Goal: Book appointment/travel/reservation

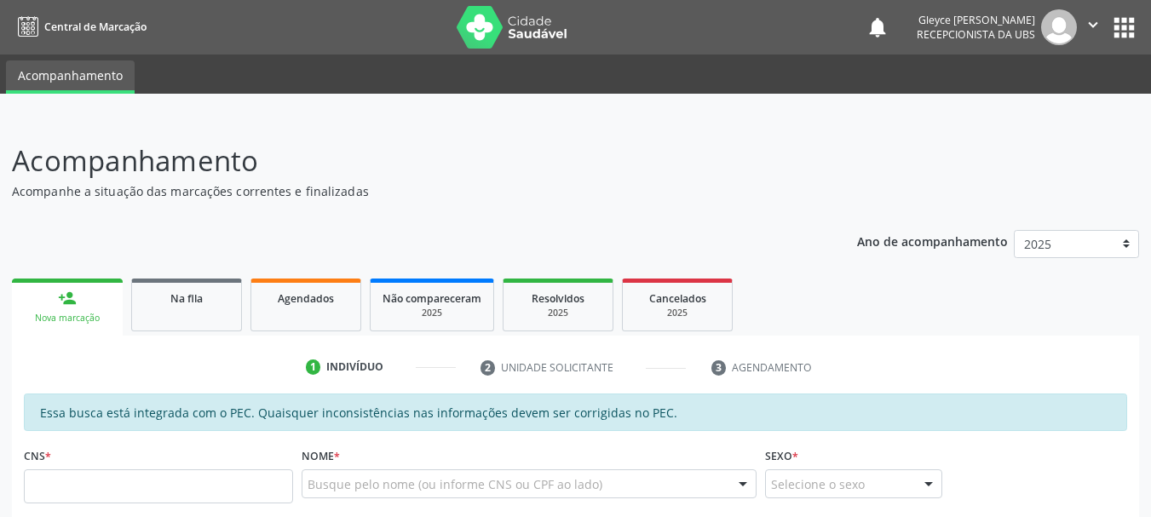
scroll to position [85, 0]
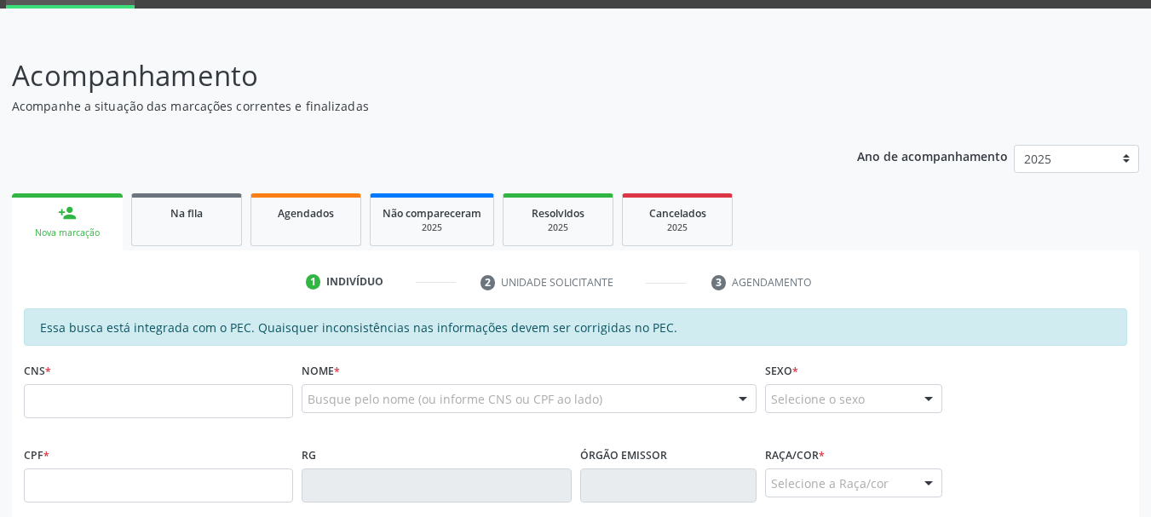
click at [251, 409] on input "text" at bounding box center [158, 401] width 269 height 34
paste input "702 0048 5708 8186"
type input "702 0048 5708 8186"
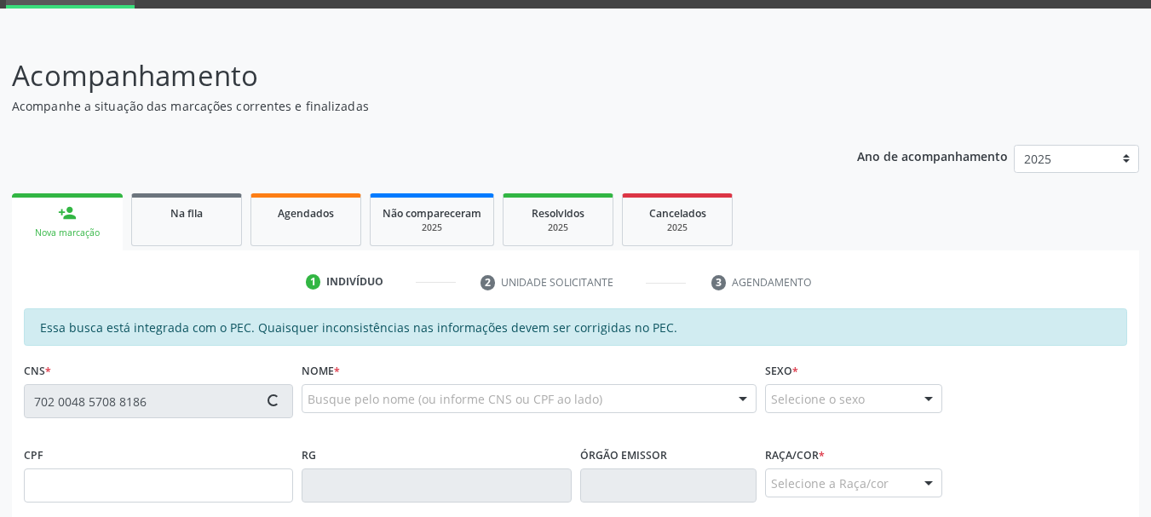
type input "039.563.374-50"
type input "09[DATE]"
type input "[PERSON_NAME]"
type input "[PHONE_NUMBER]"
type input "S/N"
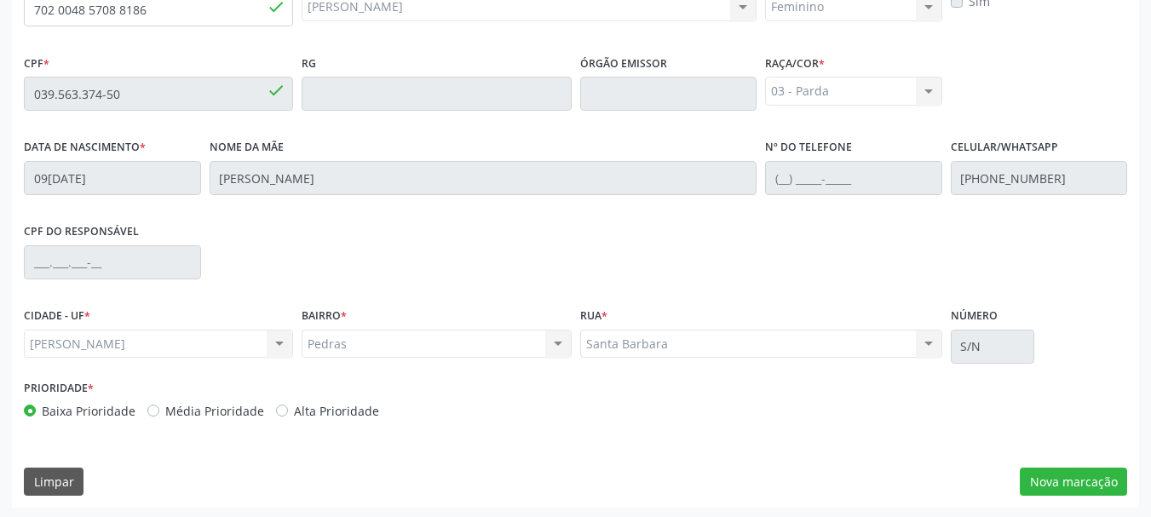
scroll to position [480, 0]
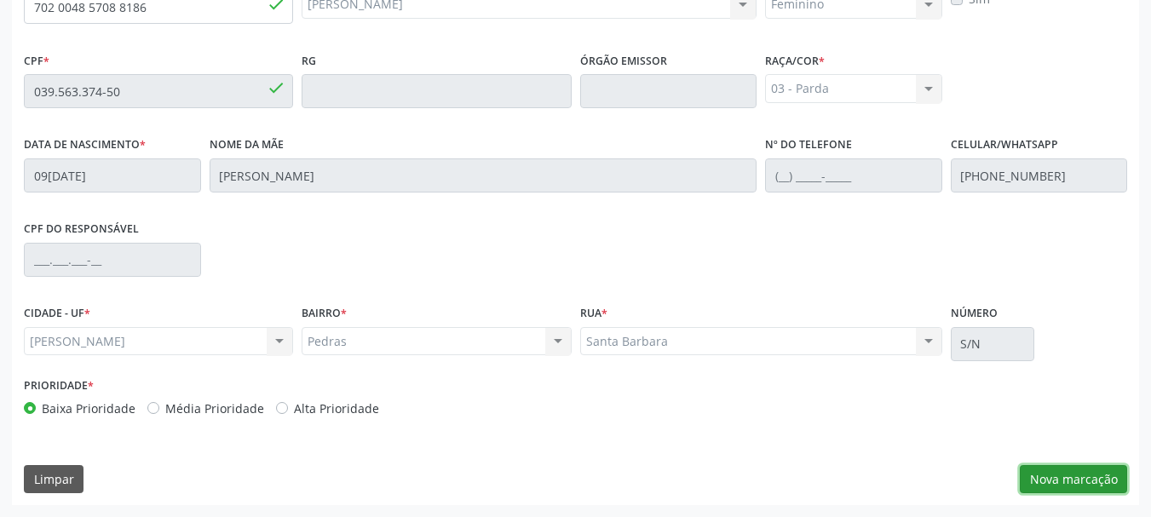
click at [1067, 476] on button "Nova marcação" at bounding box center [1073, 479] width 107 height 29
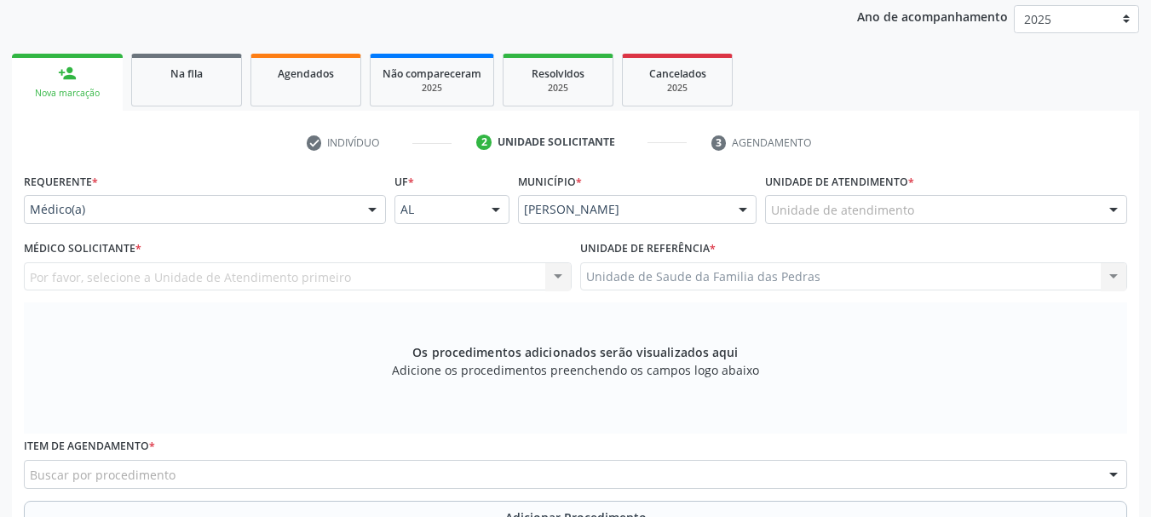
scroll to position [224, 0]
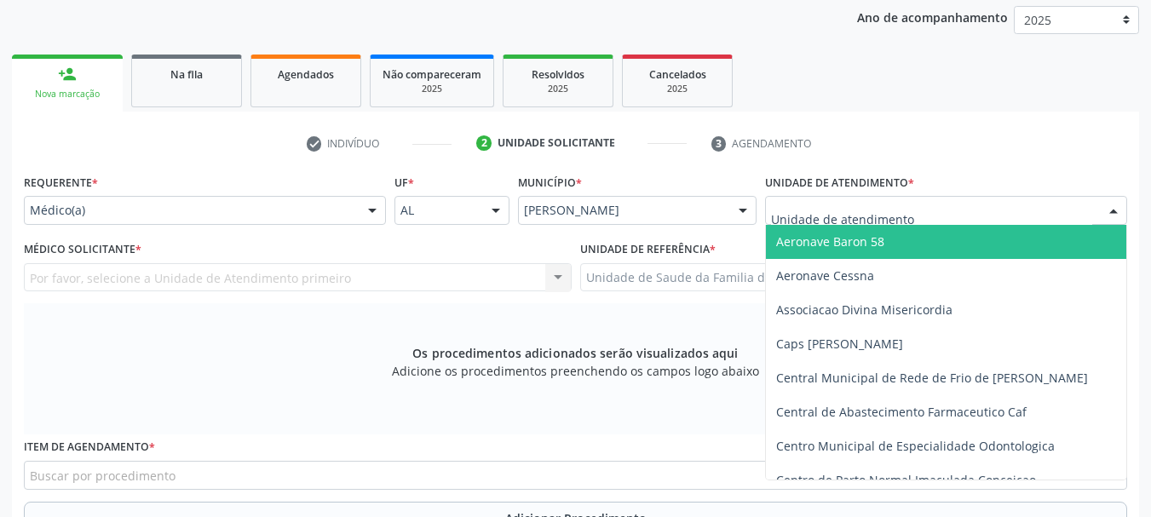
click at [928, 218] on div at bounding box center [946, 210] width 362 height 29
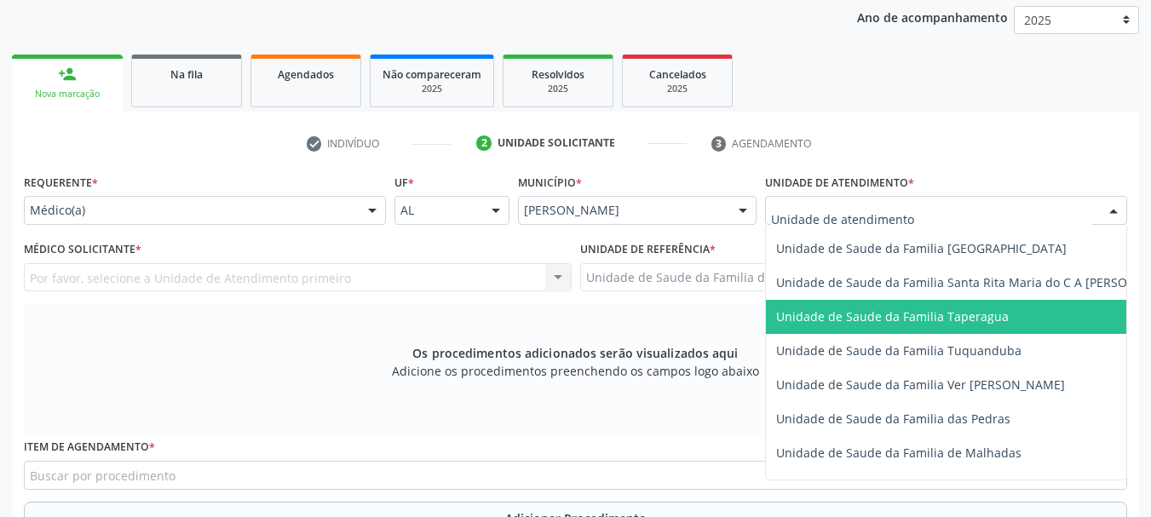
scroll to position [1193, 0]
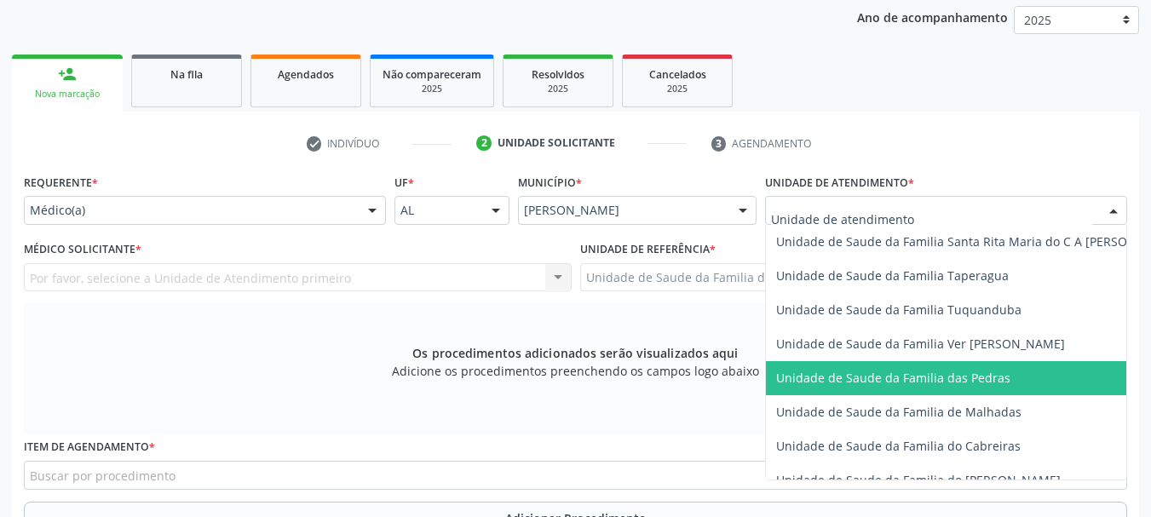
click at [949, 370] on span "Unidade de Saude da Familia das Pedras" at bounding box center [893, 378] width 234 height 16
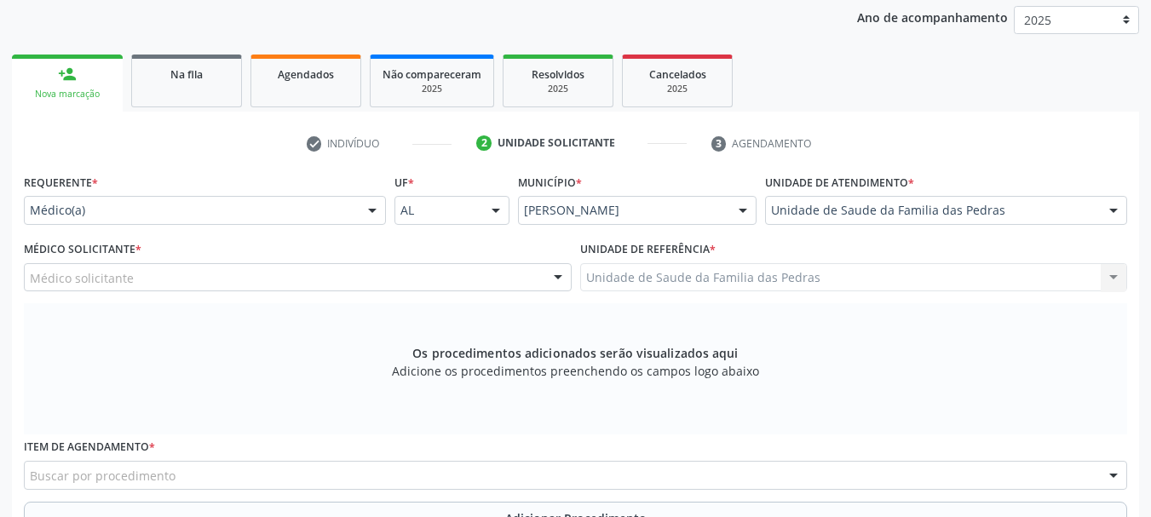
click at [537, 276] on div "Médico solicitante" at bounding box center [298, 277] width 548 height 29
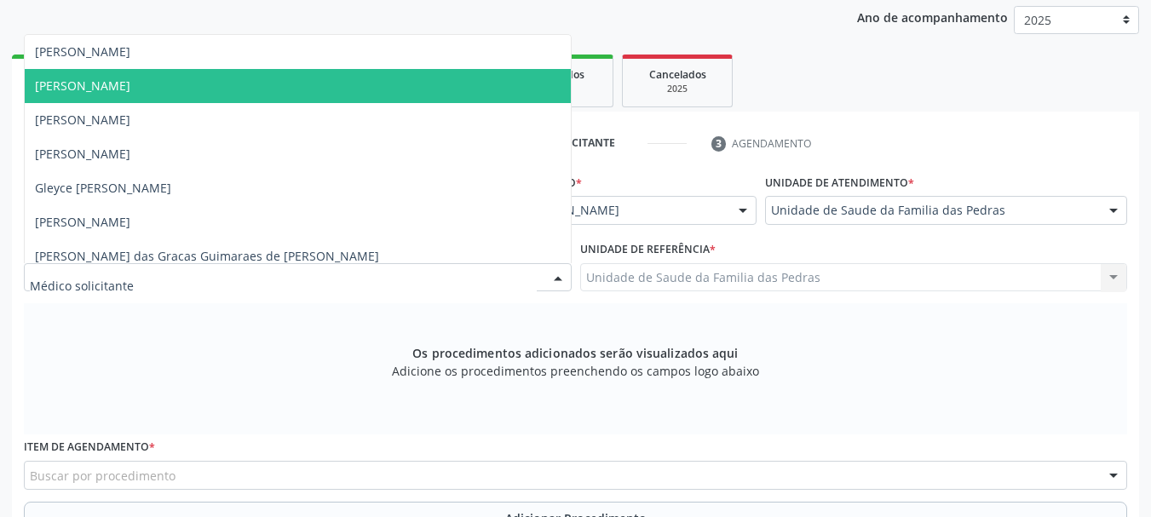
click at [447, 82] on span "[PERSON_NAME]" at bounding box center [298, 86] width 546 height 34
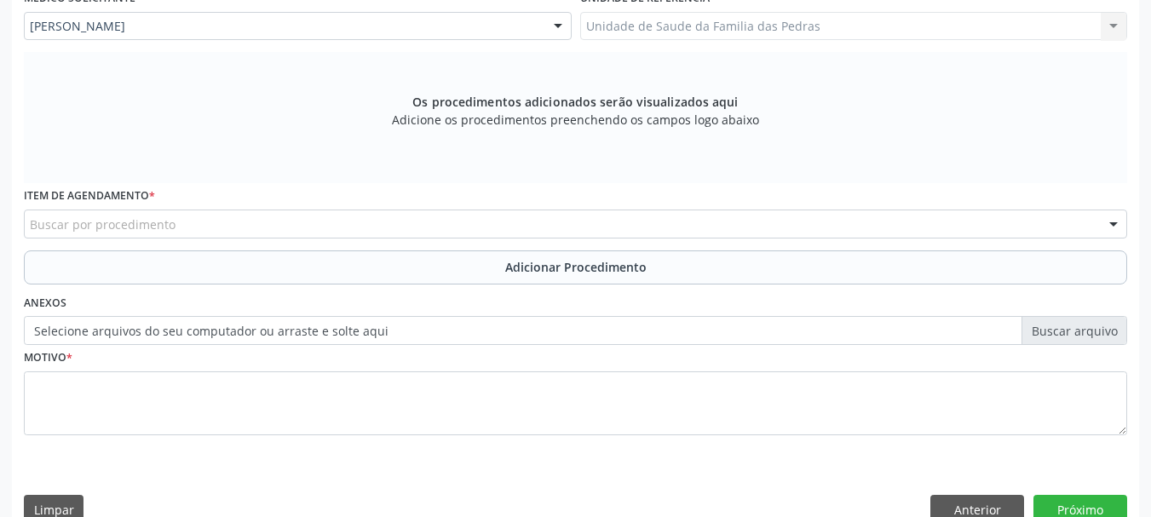
scroll to position [480, 0]
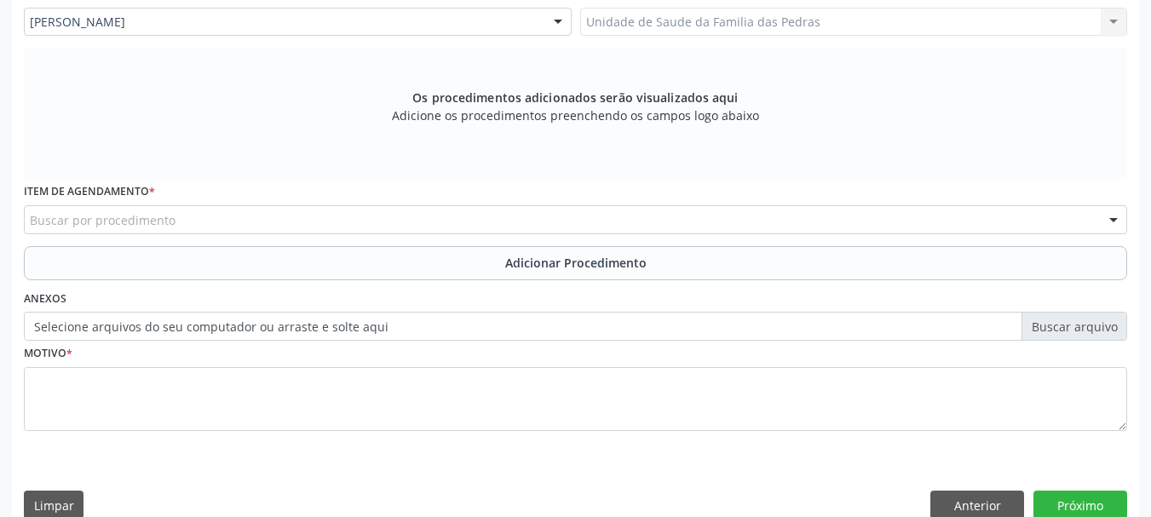
click at [474, 222] on div "Buscar por procedimento" at bounding box center [576, 219] width 1104 height 29
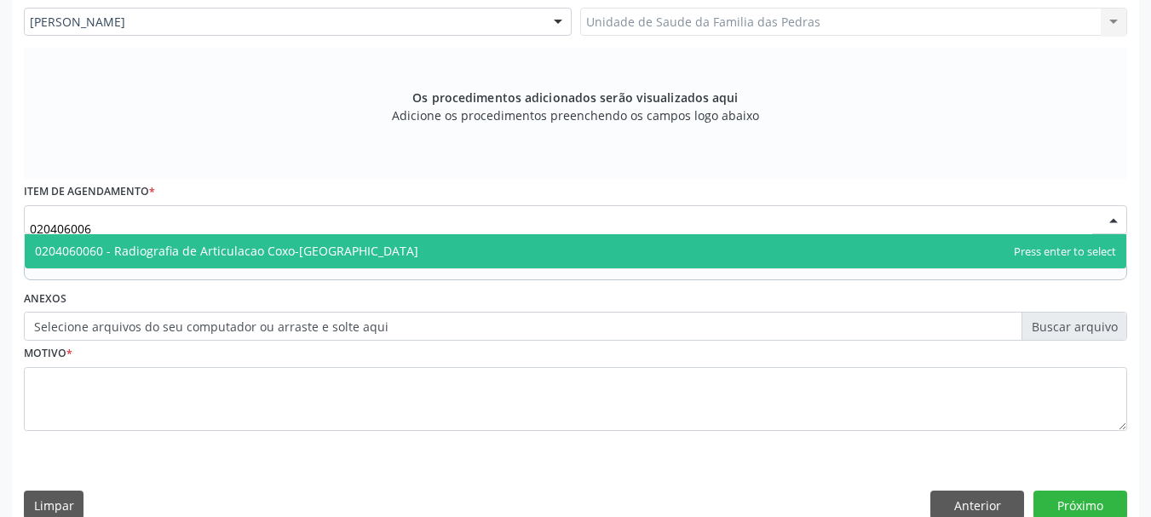
type input "0204060060"
click at [446, 252] on span "0204060060 - Radiografia de Articulacao Coxo-[GEOGRAPHIC_DATA]" at bounding box center [576, 251] width 1102 height 34
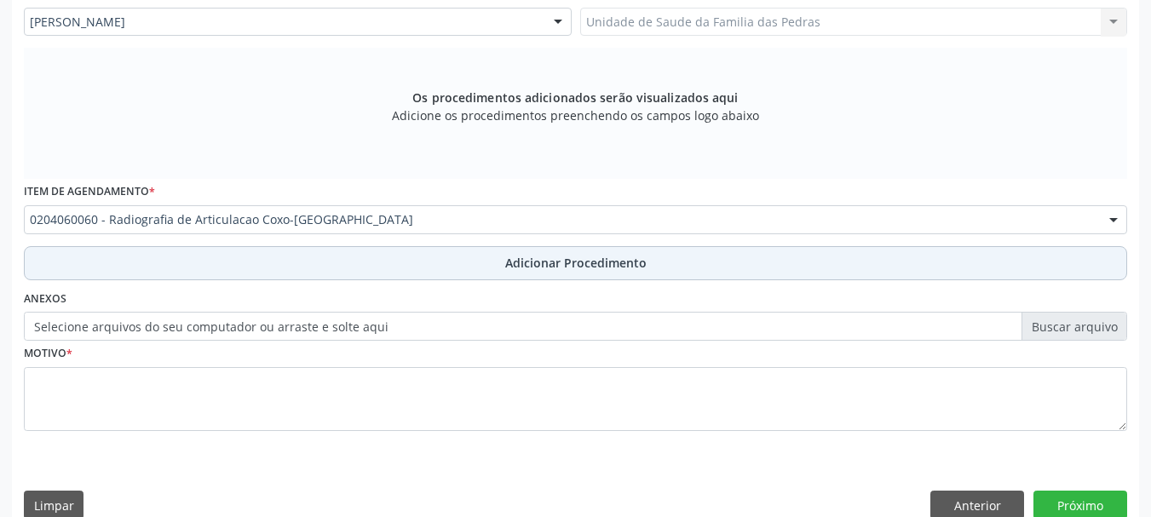
click at [446, 262] on button "Adicionar Procedimento" at bounding box center [576, 263] width 1104 height 34
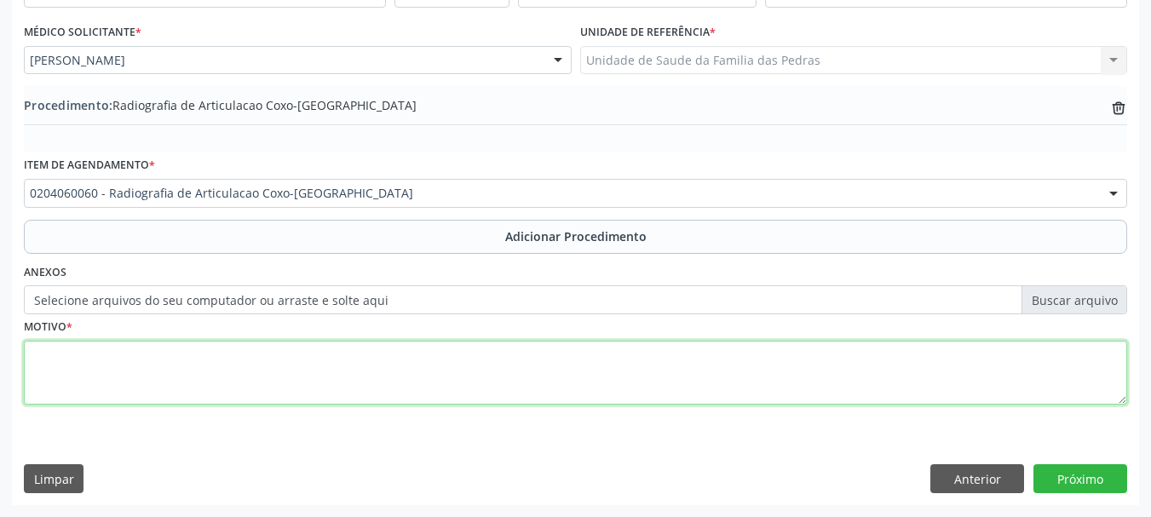
click at [418, 365] on textarea at bounding box center [576, 373] width 1104 height 65
type textarea "d"
type textarea "DOR + LIMITAÇÃO DE MOVIMENTO, DOR IRRADIADA P/ MID"
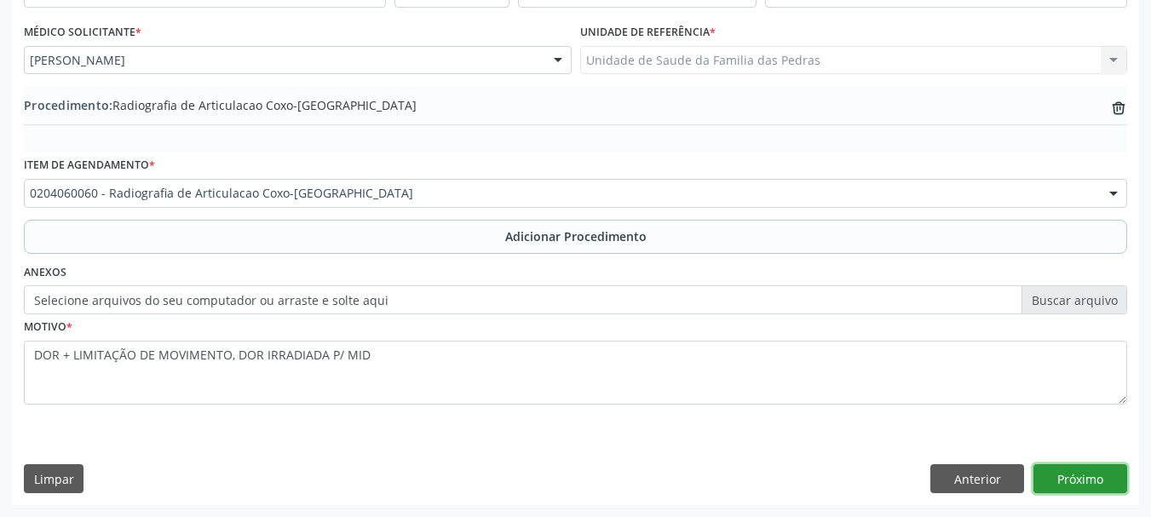
click at [1062, 485] on button "Próximo" at bounding box center [1081, 478] width 94 height 29
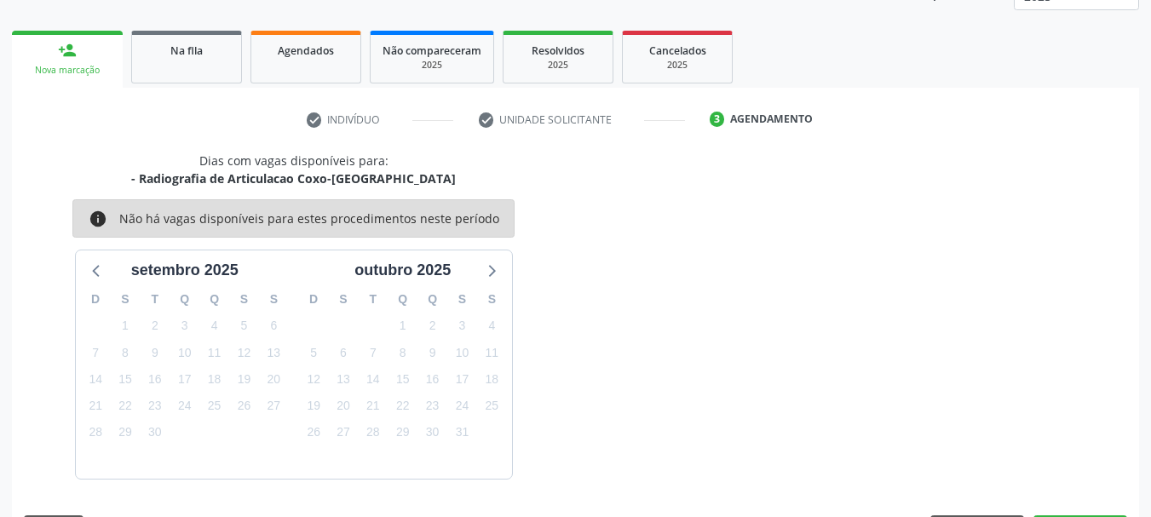
scroll to position [298, 0]
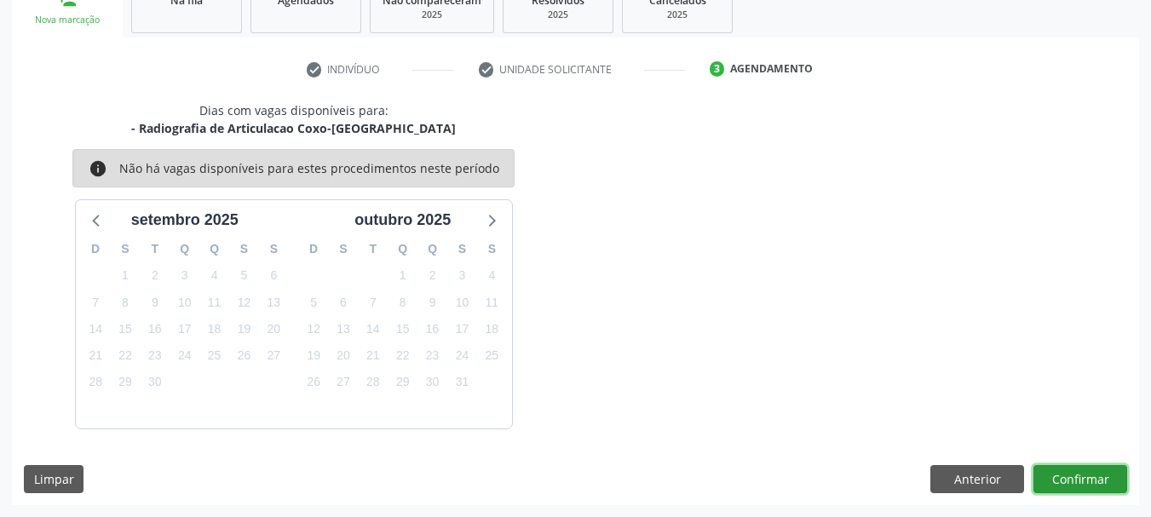
click at [1055, 485] on button "Confirmar" at bounding box center [1081, 479] width 94 height 29
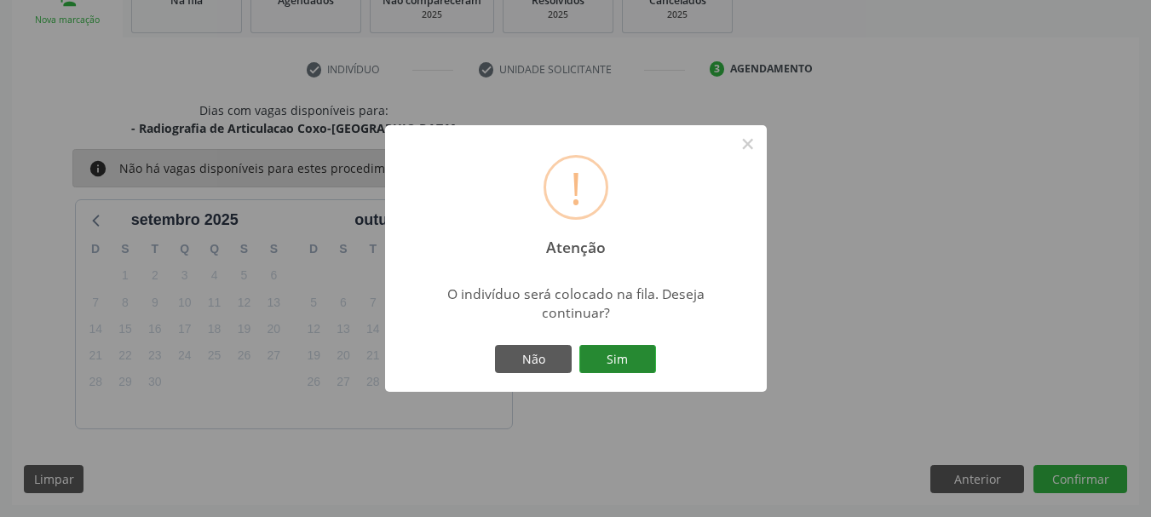
click at [641, 365] on button "Sim" at bounding box center [617, 359] width 77 height 29
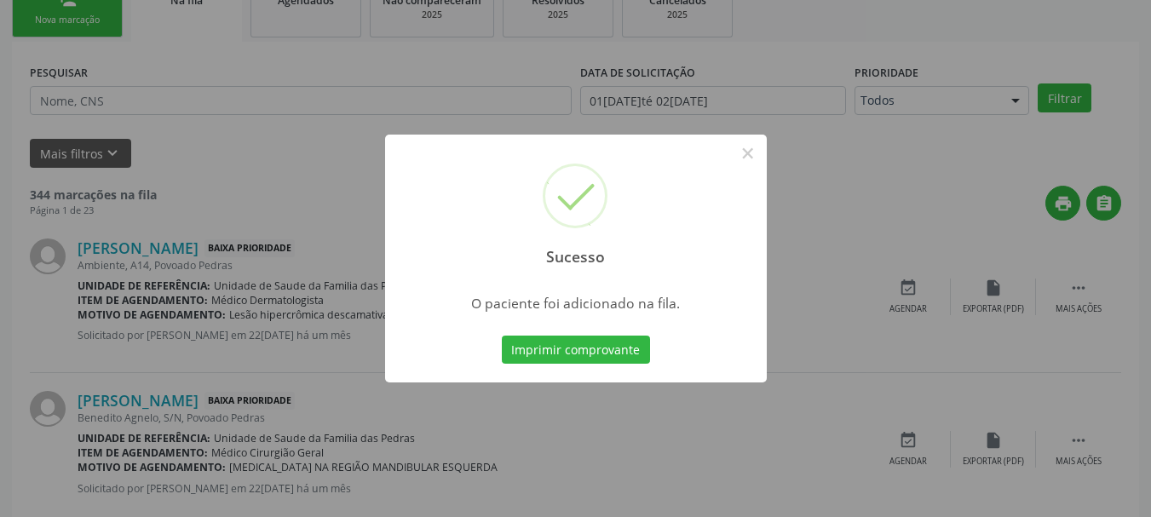
scroll to position [69, 0]
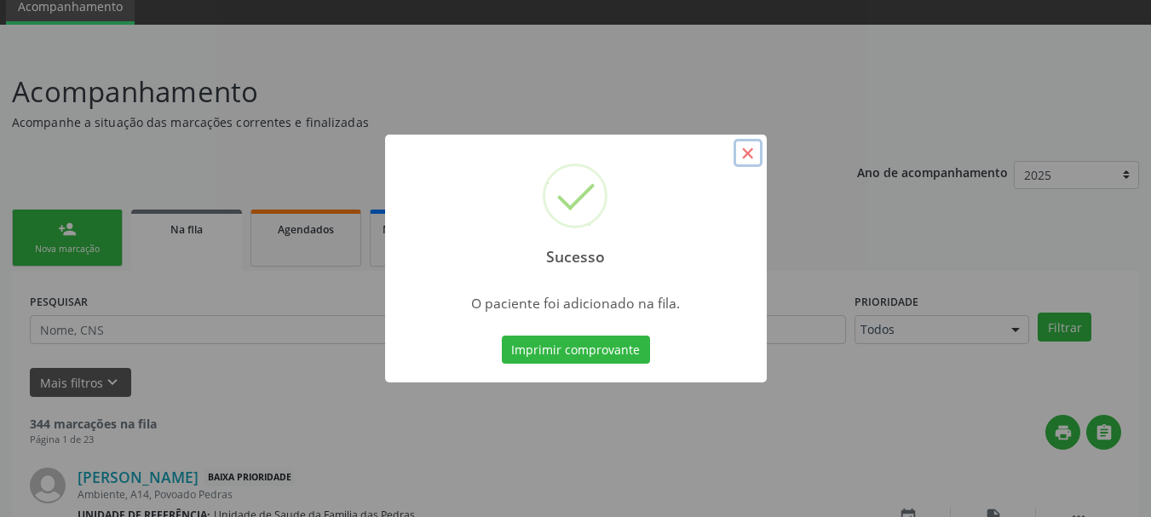
click at [754, 156] on button "×" at bounding box center [748, 153] width 29 height 29
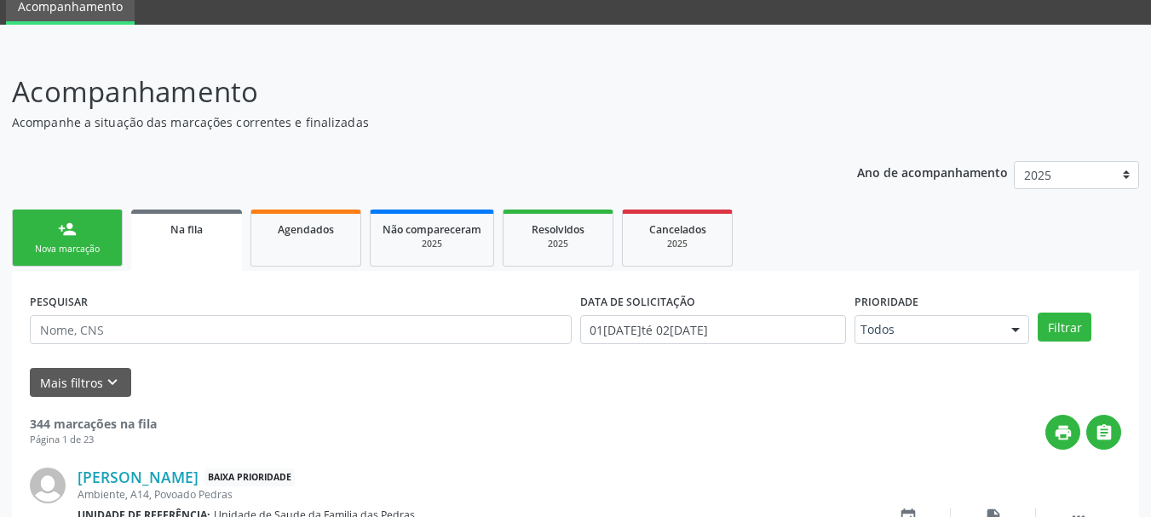
click at [107, 245] on div "Nova marcação" at bounding box center [67, 249] width 85 height 13
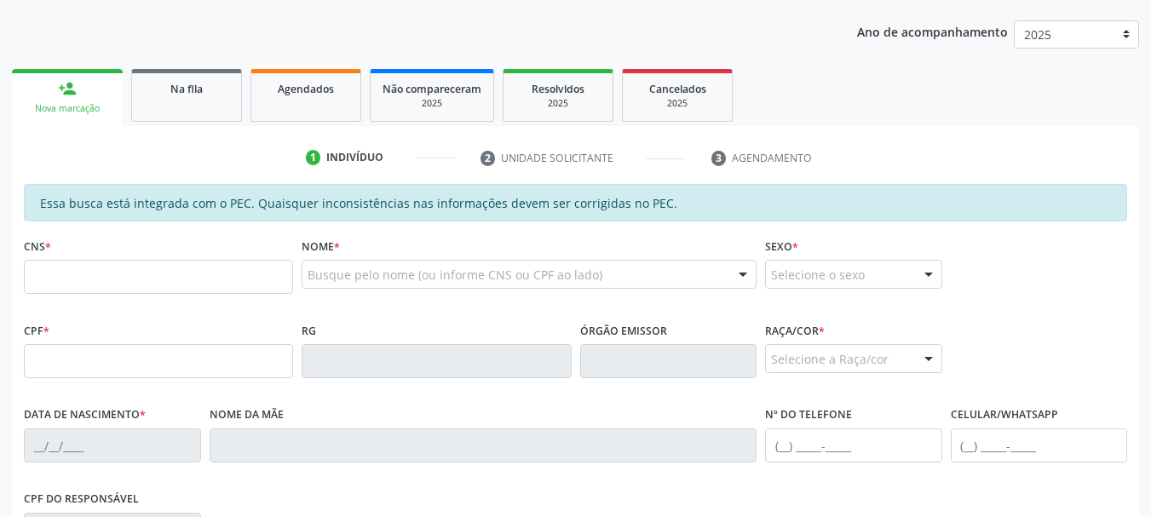
scroll to position [239, 0]
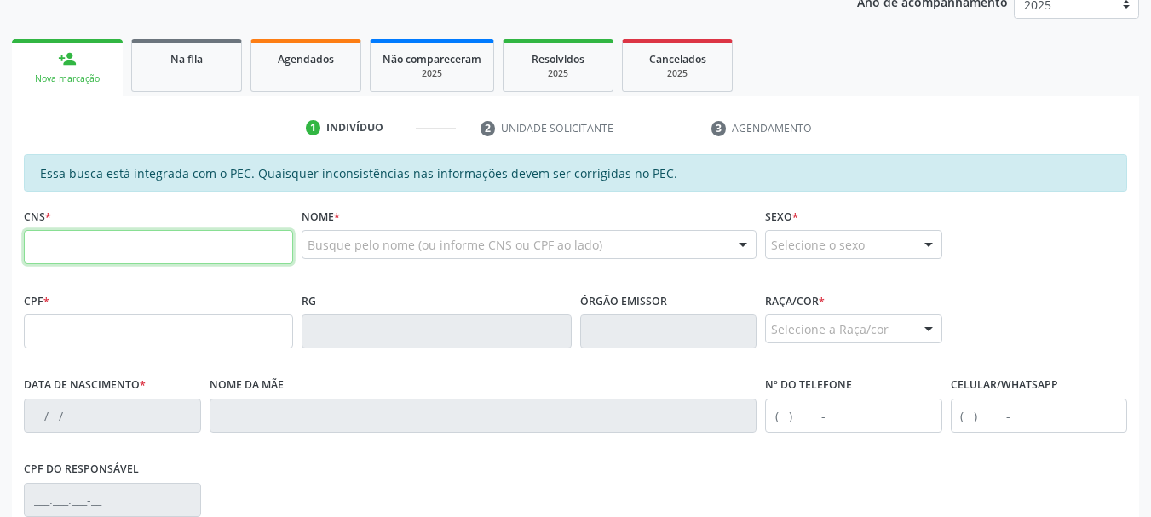
click at [107, 245] on input "text" at bounding box center [158, 247] width 269 height 34
type input "708 3072 2866 0460"
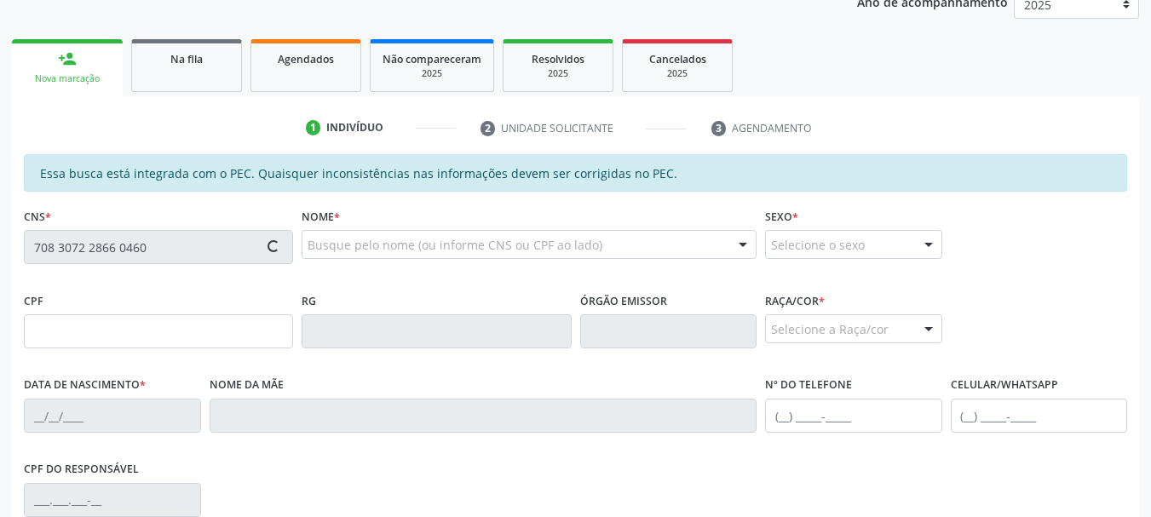
type input "604.375.964-00"
type input "18[DATE]"
type input "Cícera [PERSON_NAME]"
type input "[PHONE_NUMBER]"
type input "S/N"
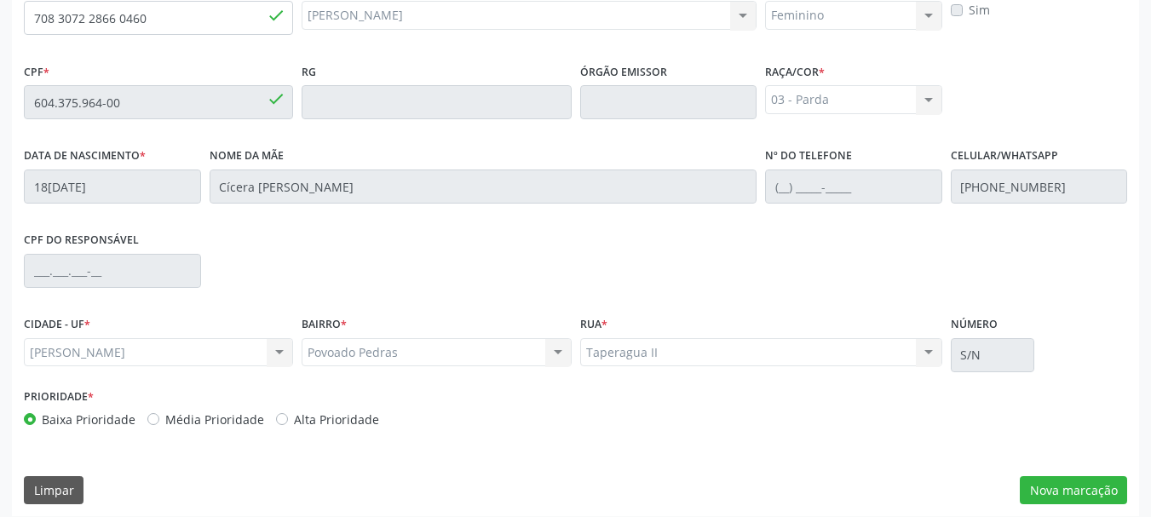
scroll to position [480, 0]
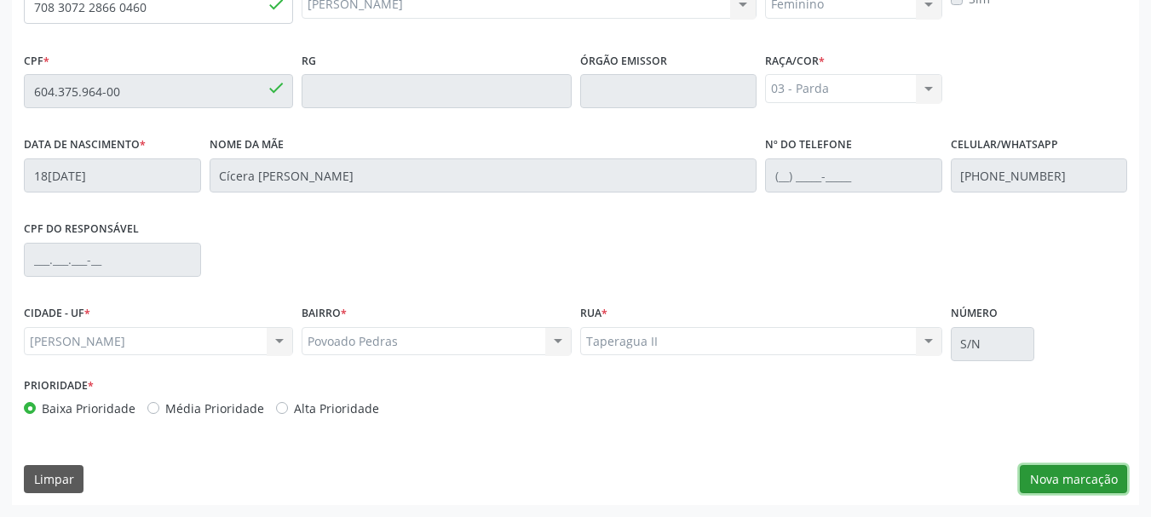
click at [1046, 476] on button "Nova marcação" at bounding box center [1073, 479] width 107 height 29
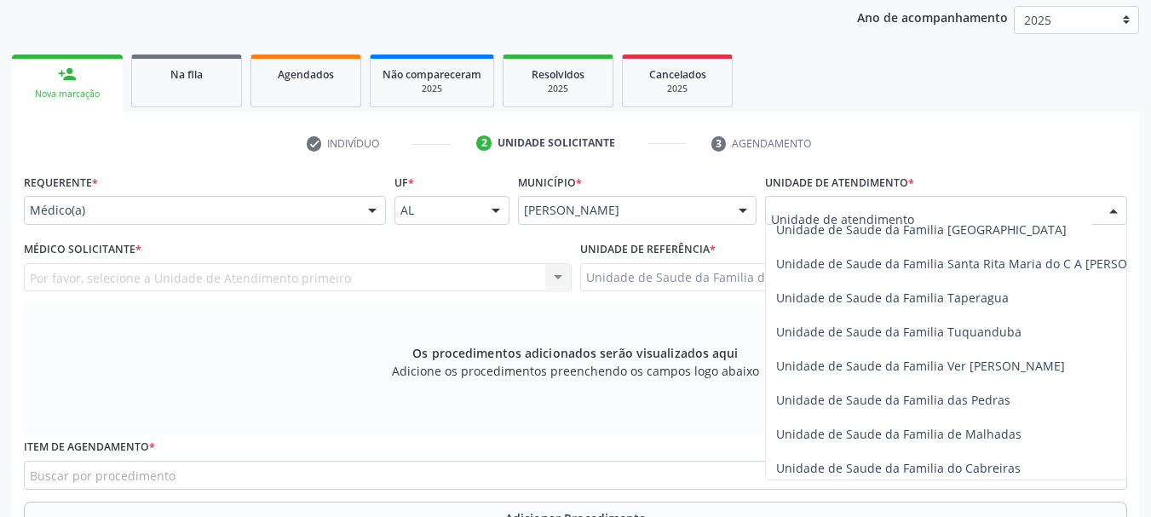
scroll to position [1193, 0]
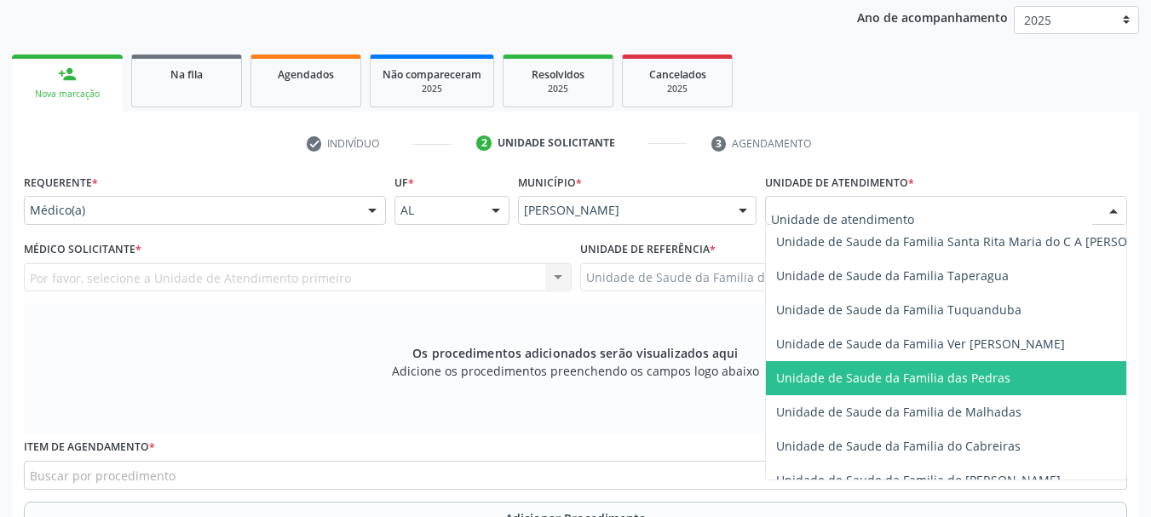
click at [894, 366] on span "Unidade de Saude da Familia das Pedras" at bounding box center [978, 378] width 425 height 34
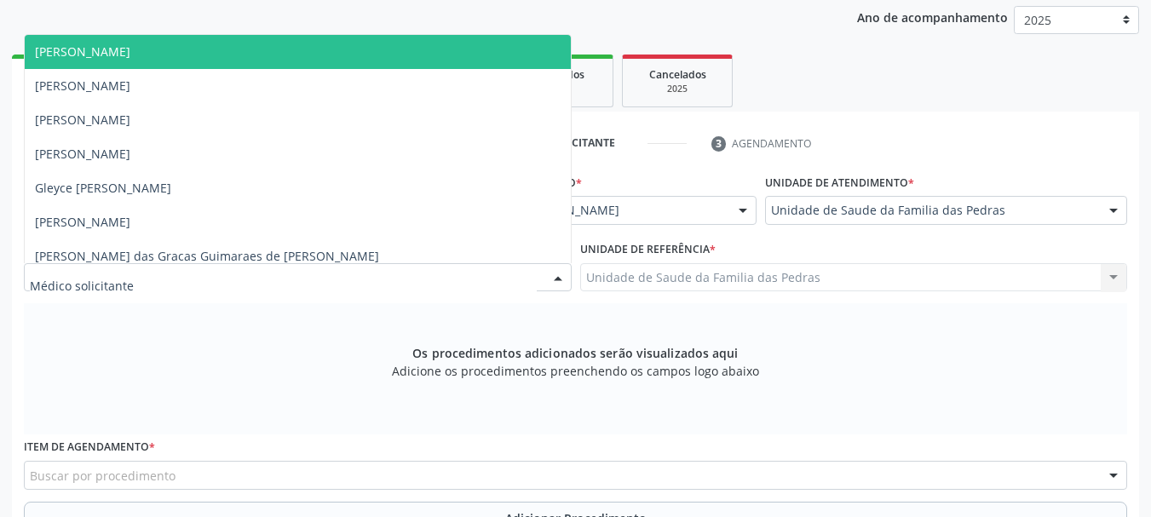
click at [379, 269] on div at bounding box center [298, 277] width 548 height 29
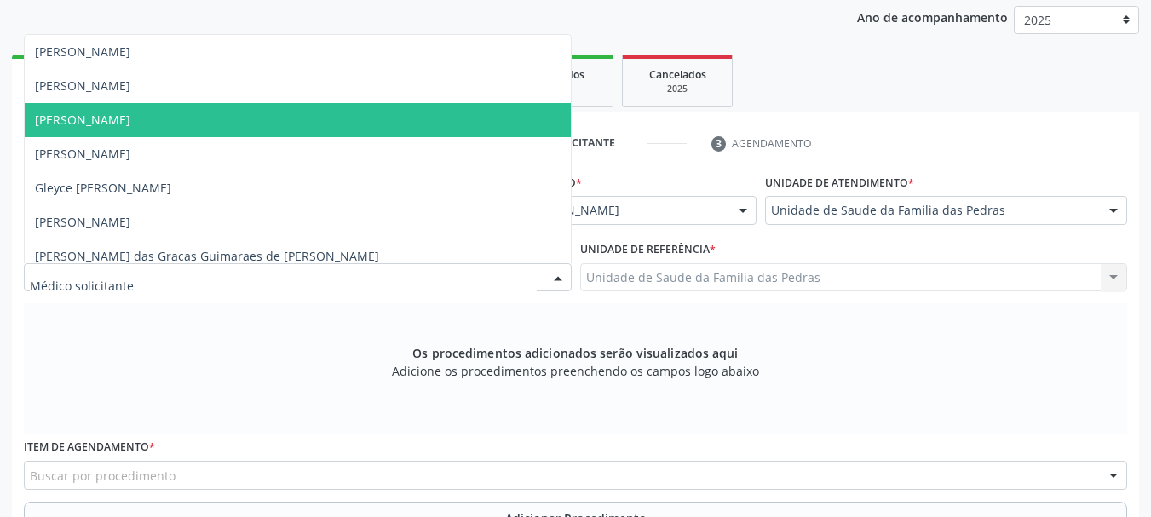
click at [337, 131] on span "[PERSON_NAME]" at bounding box center [298, 120] width 546 height 34
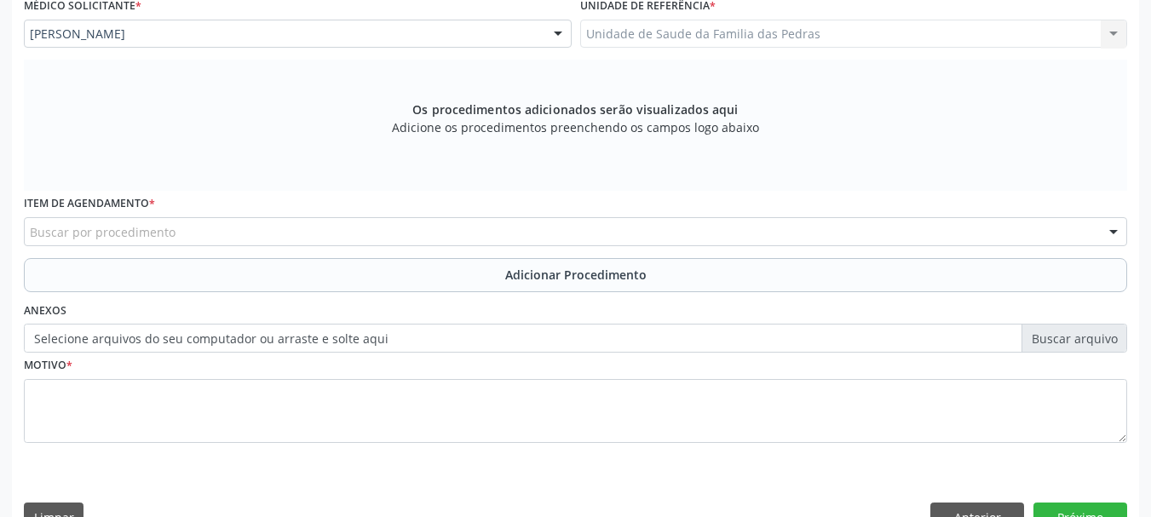
scroll to position [480, 0]
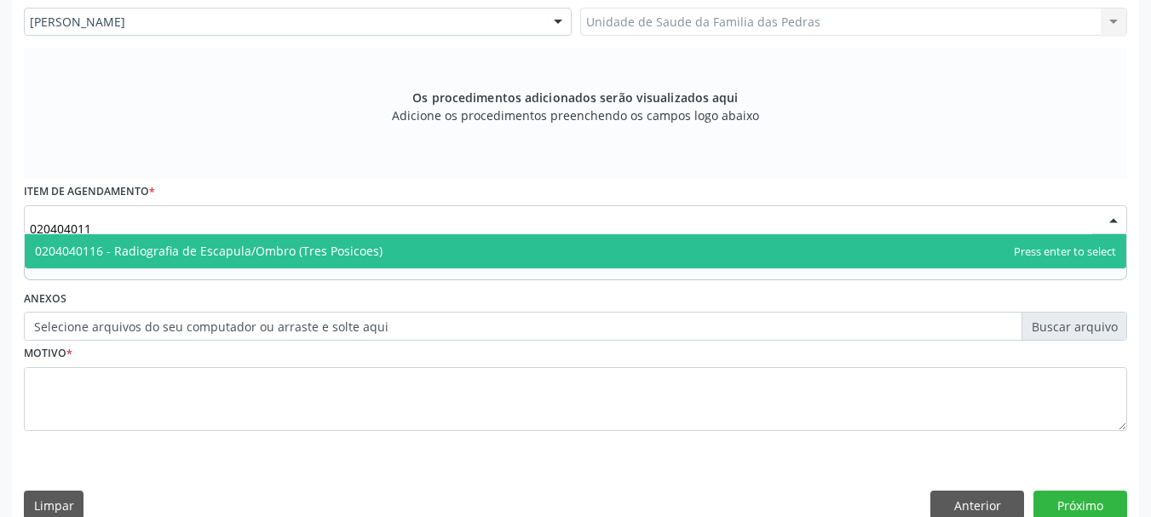
type input "0204040116"
click at [174, 243] on span "0204040116 - Radiografia de Escapula/Ombro (Tres Posicoes)" at bounding box center [209, 251] width 348 height 16
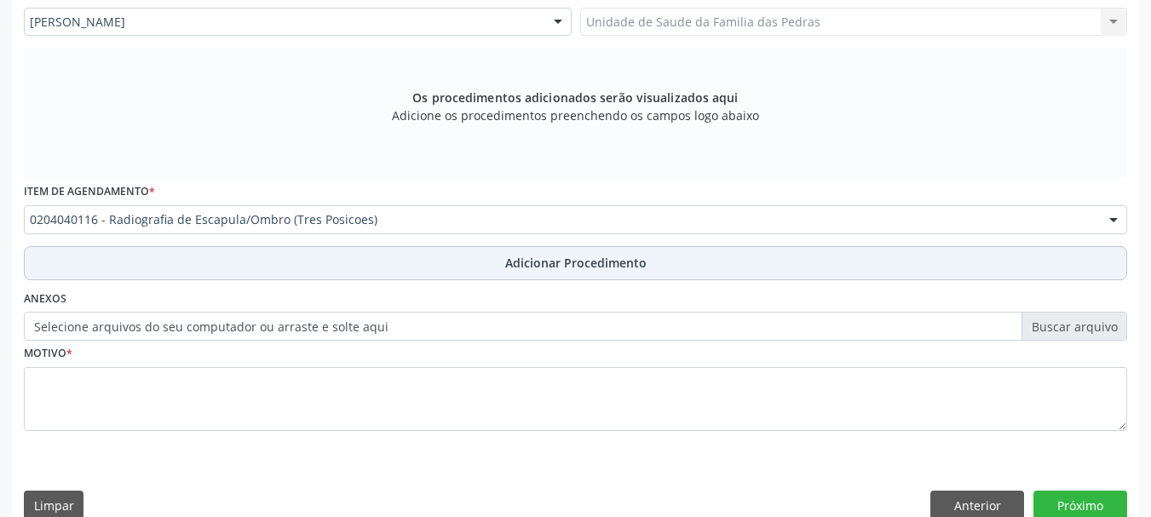
click at [168, 271] on button "Adicionar Procedimento" at bounding box center [576, 263] width 1104 height 34
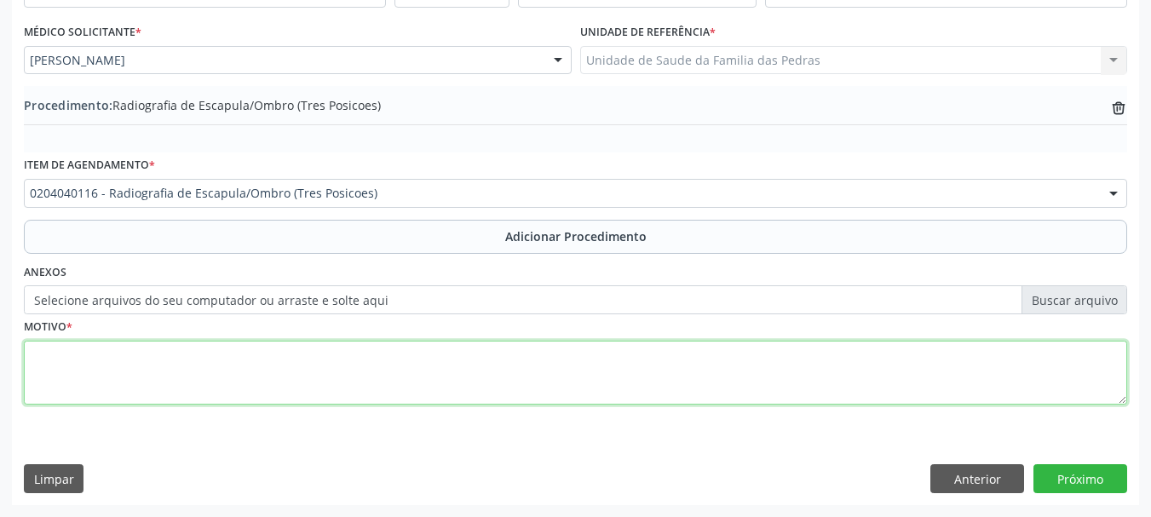
click at [144, 376] on textarea at bounding box center [576, 373] width 1104 height 65
type textarea "DOR CRONICA SEM HISTORICO DE TRAUMA"
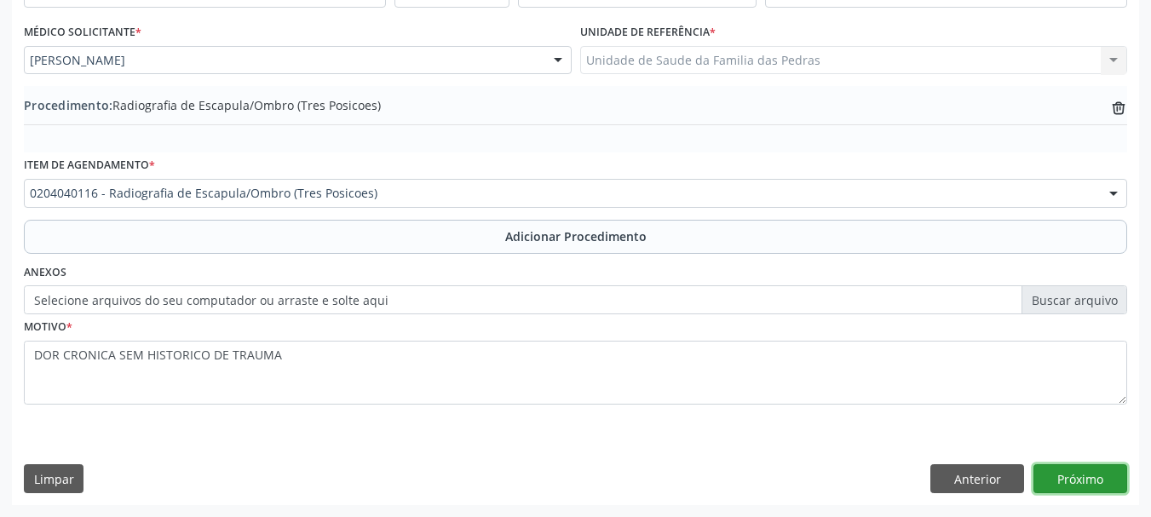
click at [1068, 487] on button "Próximo" at bounding box center [1081, 478] width 94 height 29
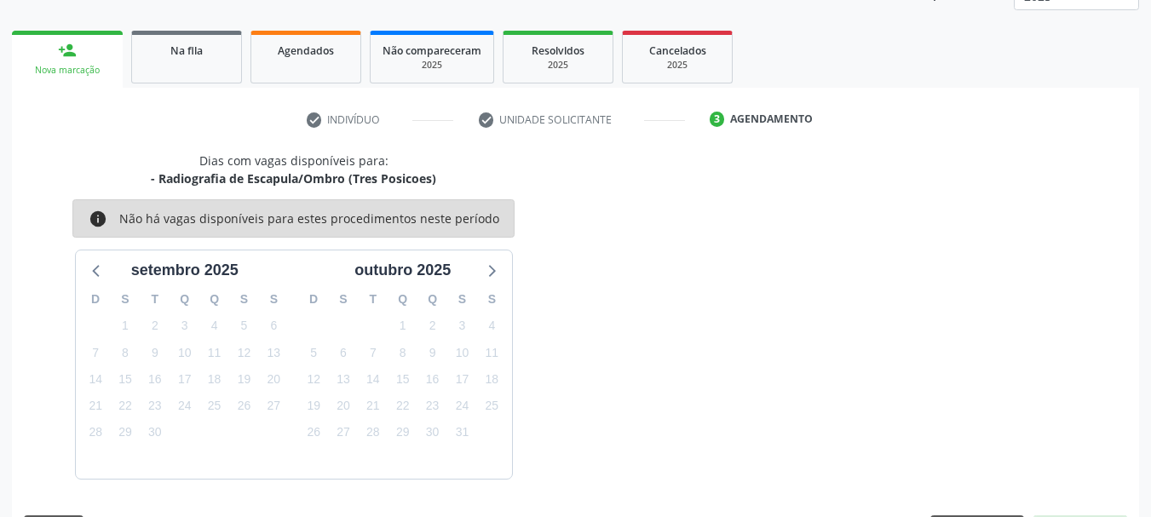
scroll to position [298, 0]
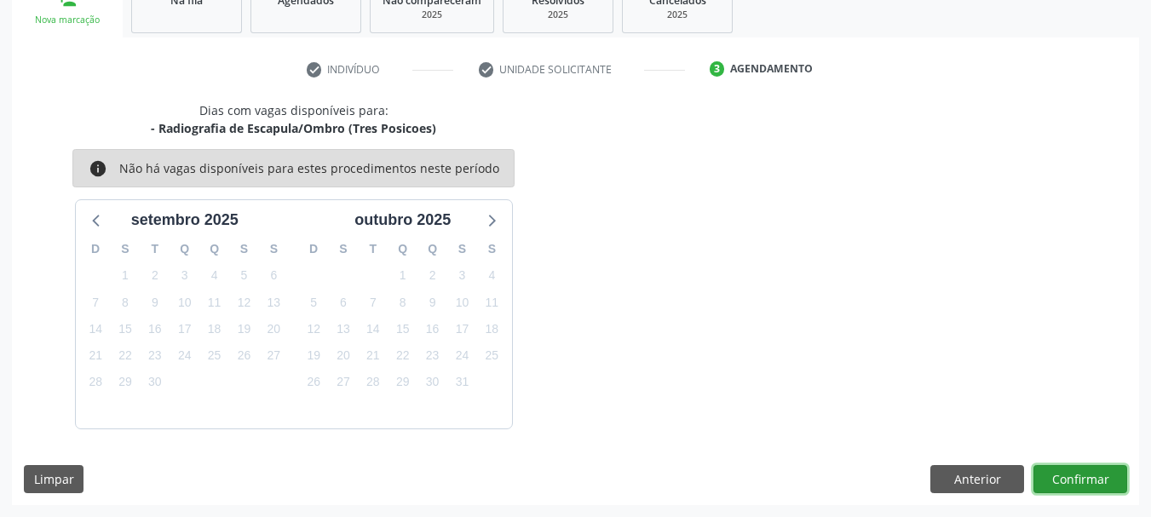
click at [1070, 477] on button "Confirmar" at bounding box center [1081, 479] width 94 height 29
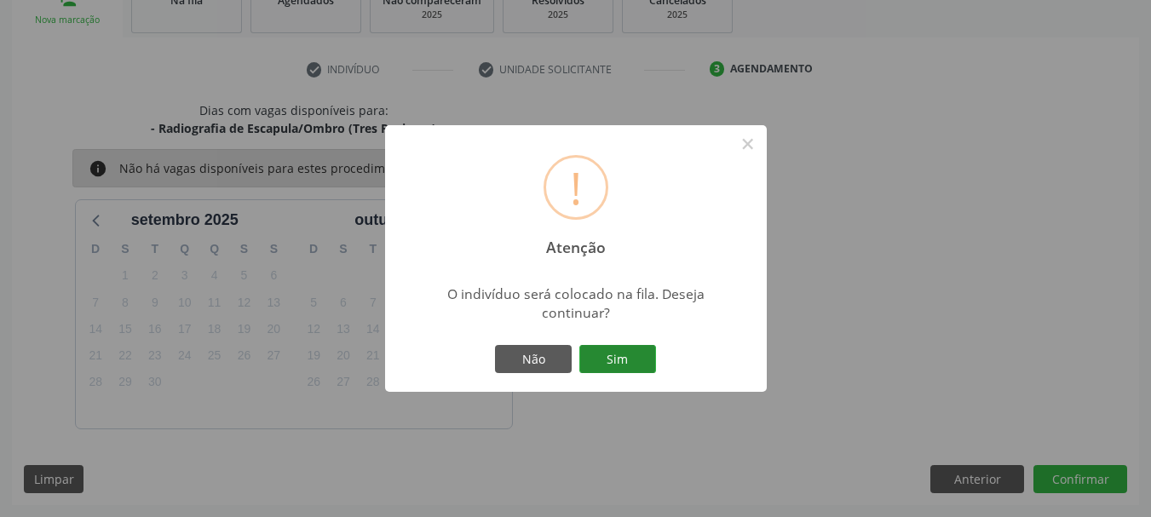
click at [620, 365] on button "Sim" at bounding box center [617, 359] width 77 height 29
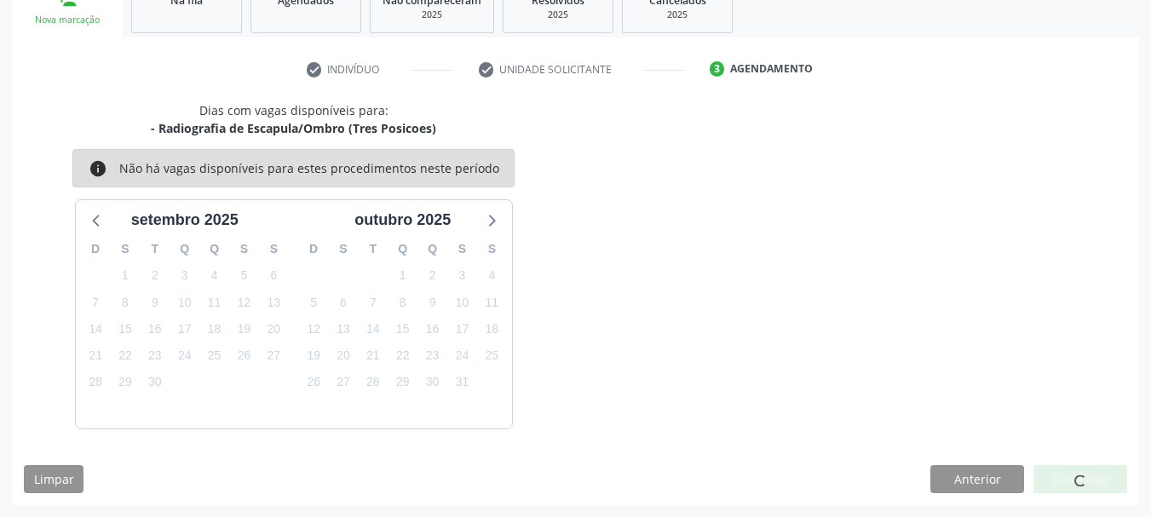
scroll to position [69, 0]
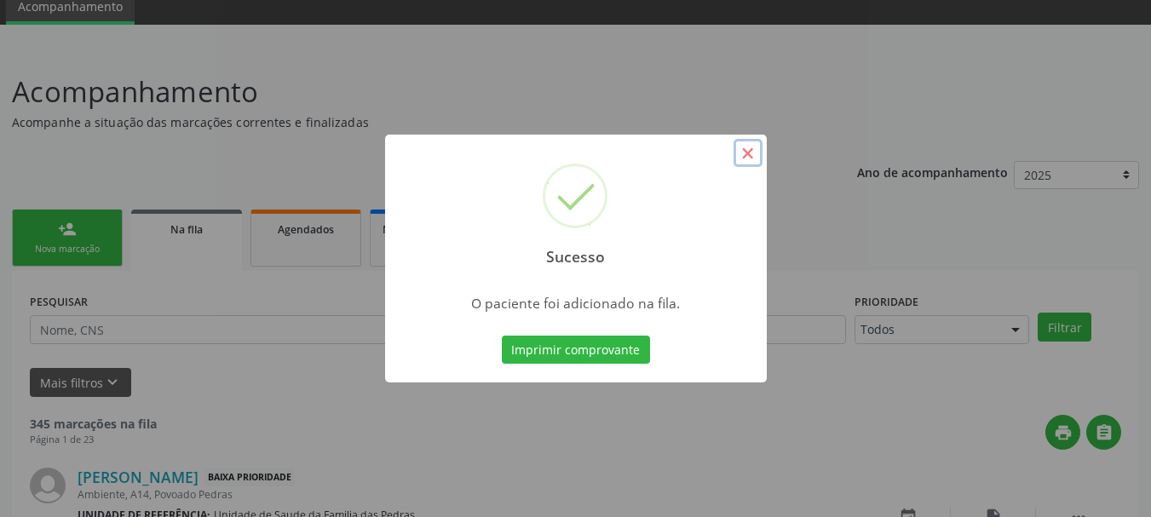
click at [742, 158] on button "×" at bounding box center [748, 153] width 29 height 29
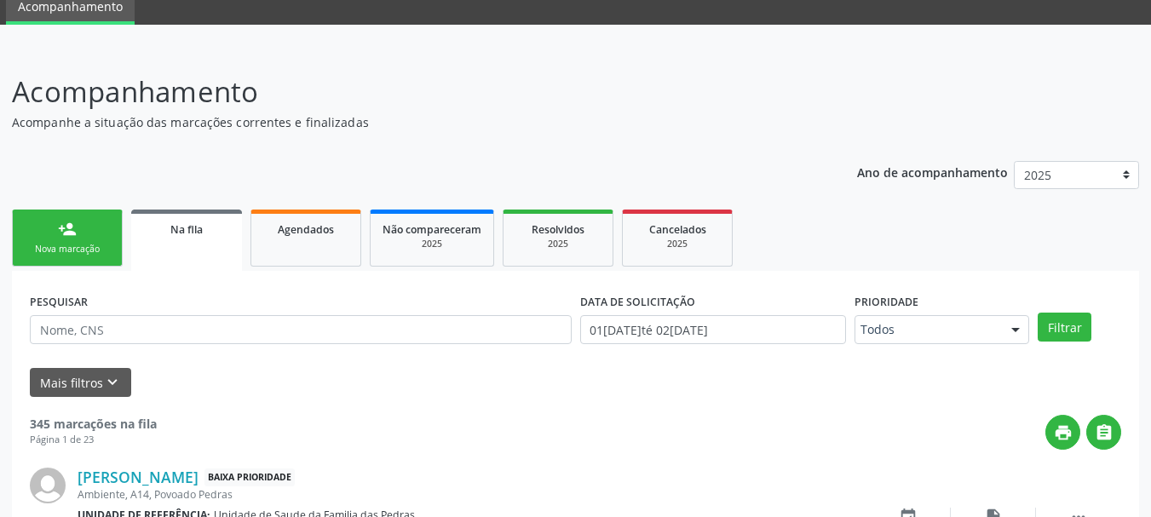
scroll to position [239, 0]
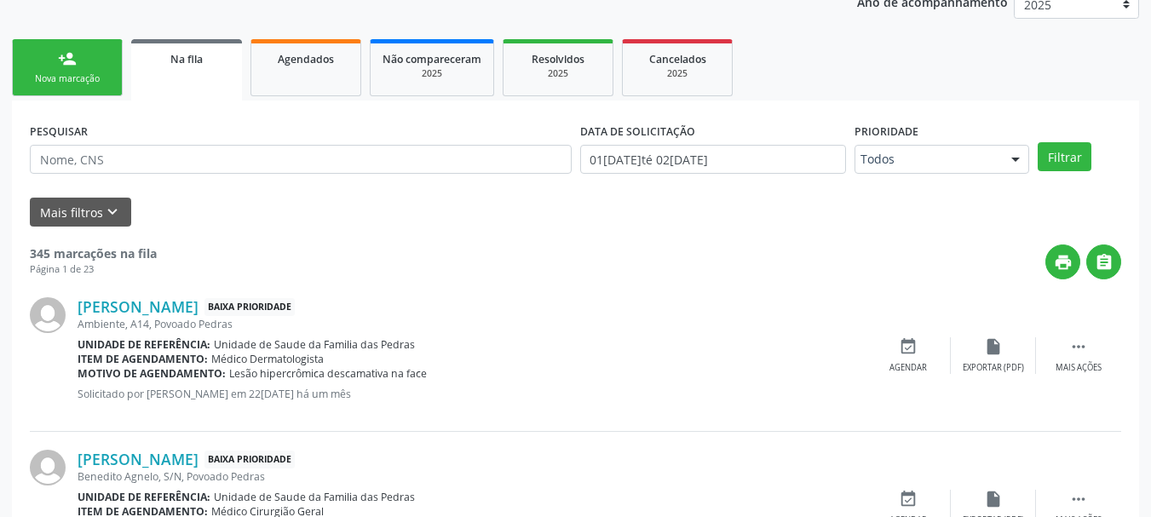
click at [98, 75] on div "Nova marcação" at bounding box center [67, 78] width 85 height 13
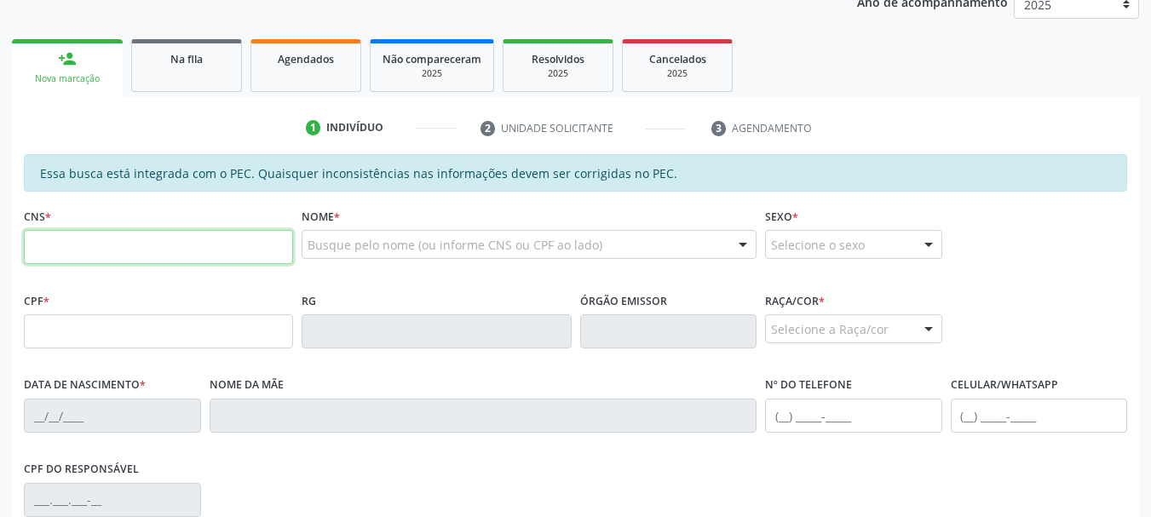
click at [63, 261] on input "text" at bounding box center [158, 247] width 269 height 34
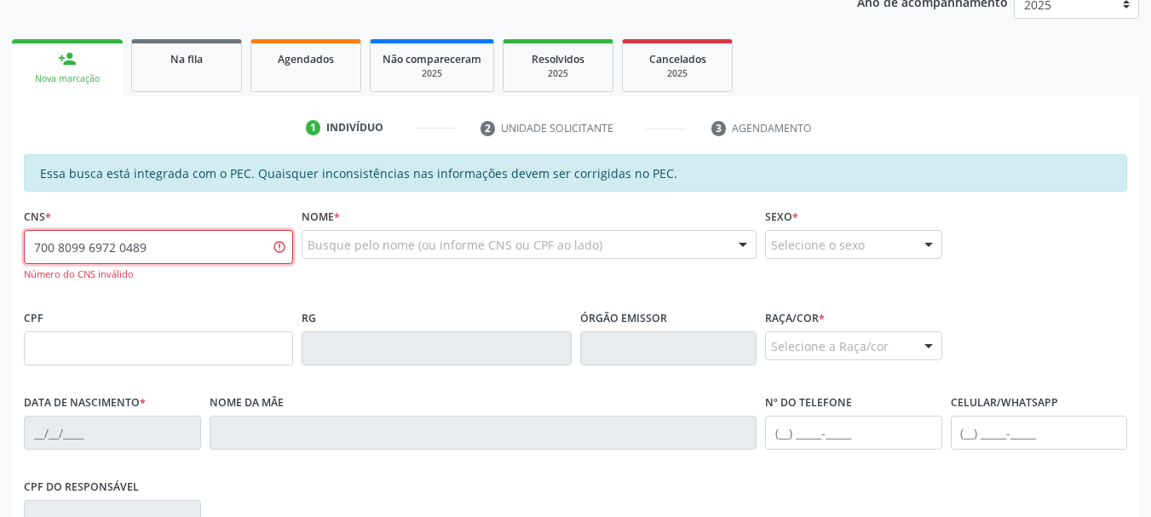
type input "700 8099 6972 0489"
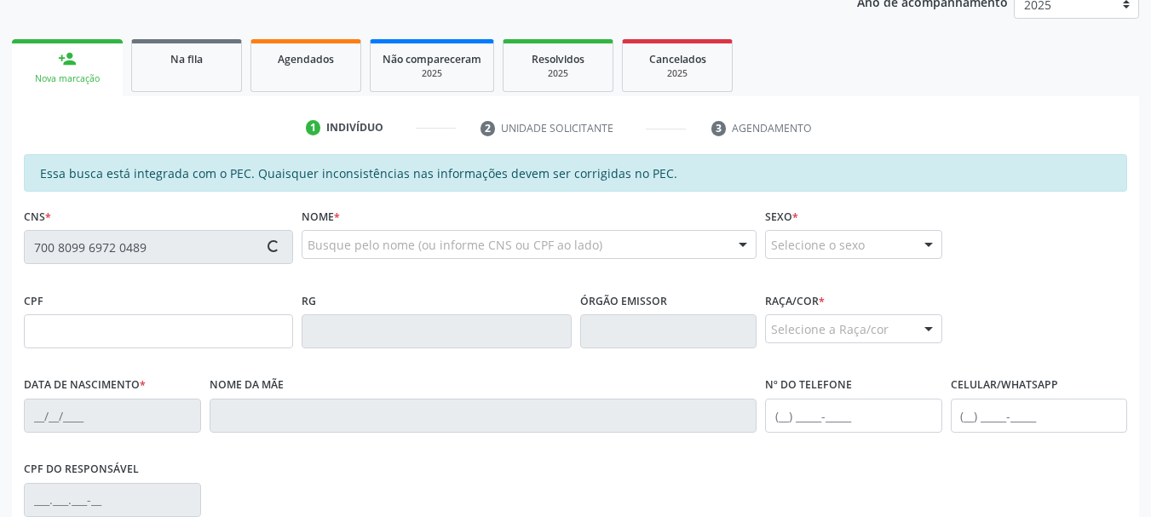
type input "943.876.728-20"
type input "05[DATE]"
type input "[PERSON_NAME]"
type input "[PHONE_NUMBER]"
type input "196"
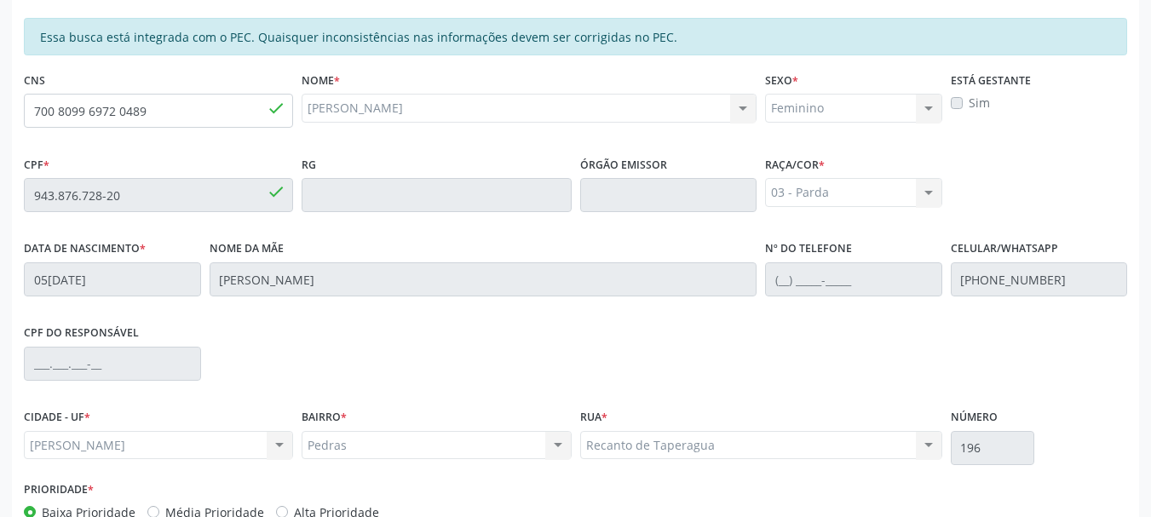
scroll to position [480, 0]
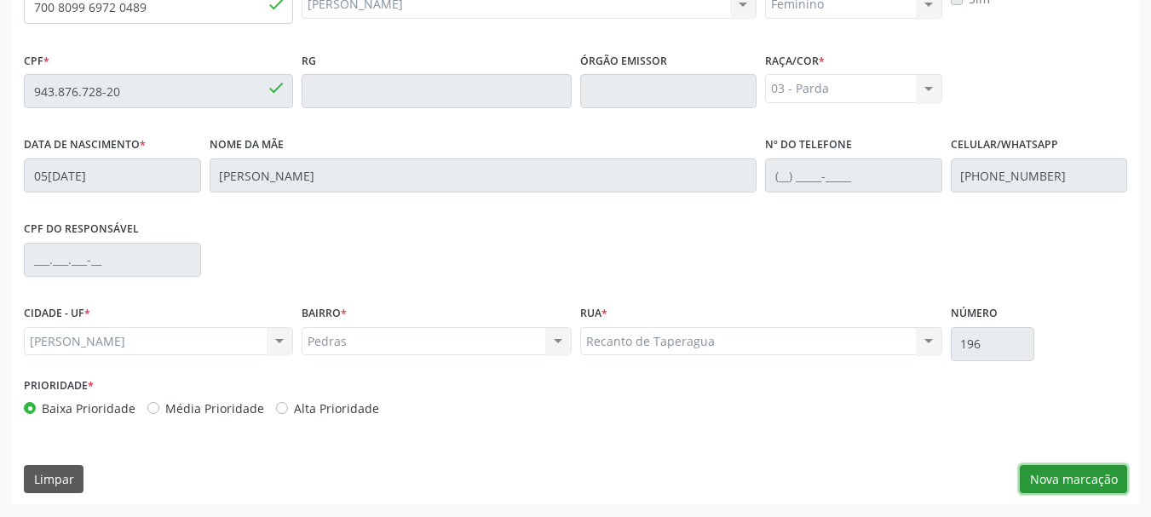
click at [1035, 479] on button "Nova marcação" at bounding box center [1073, 479] width 107 height 29
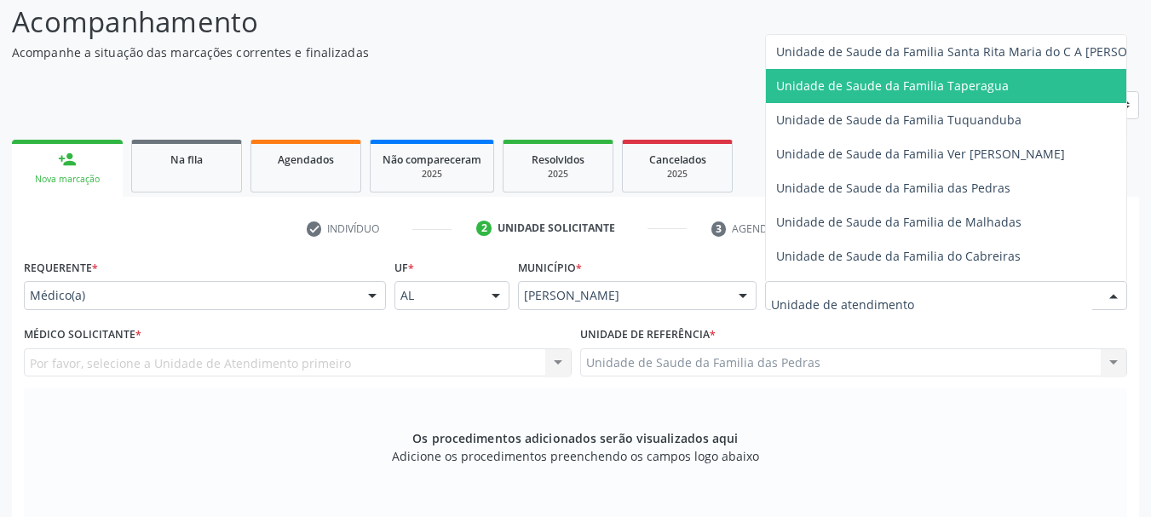
scroll to position [1278, 0]
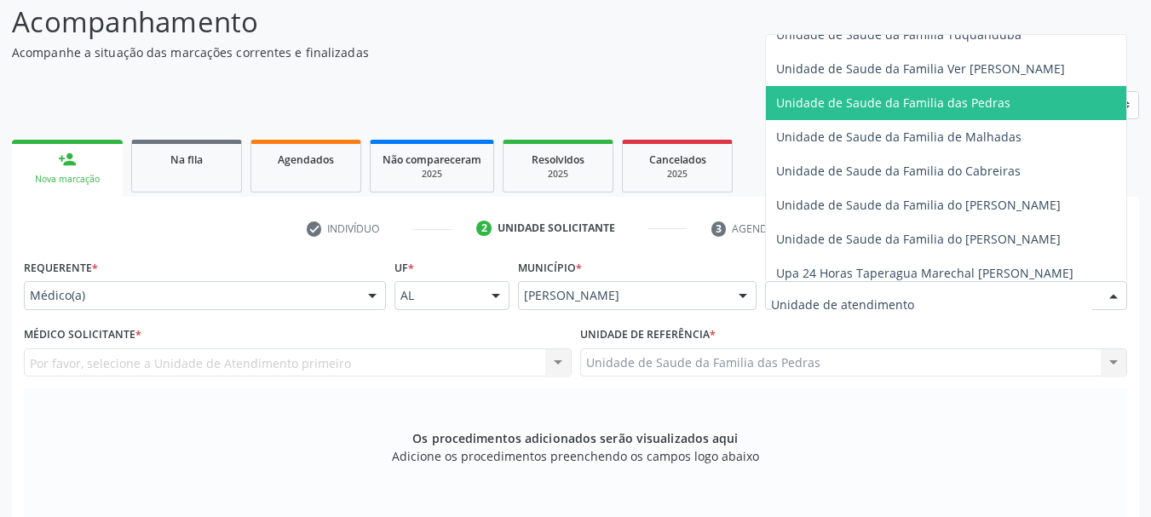
click at [850, 111] on span "Unidade de Saude da Familia das Pedras" at bounding box center [978, 103] width 425 height 34
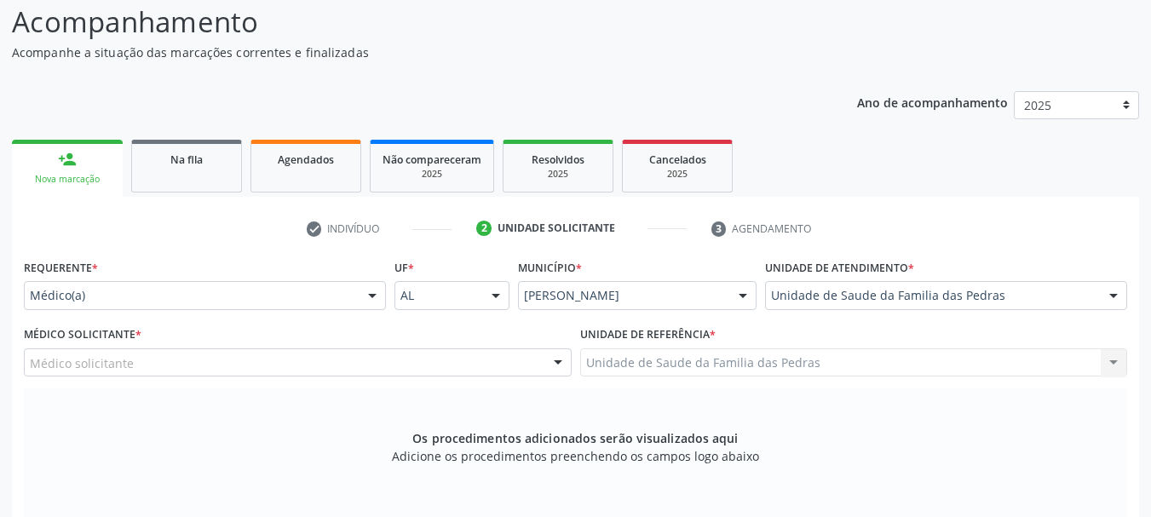
click at [482, 364] on div "Médico solicitante" at bounding box center [298, 363] width 548 height 29
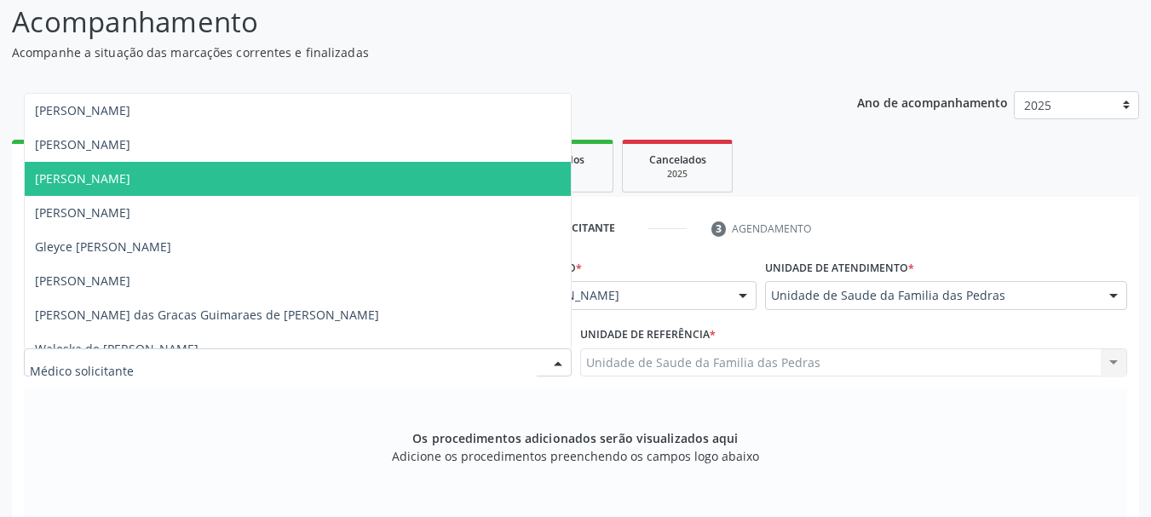
click at [464, 178] on span "[PERSON_NAME]" at bounding box center [298, 179] width 546 height 34
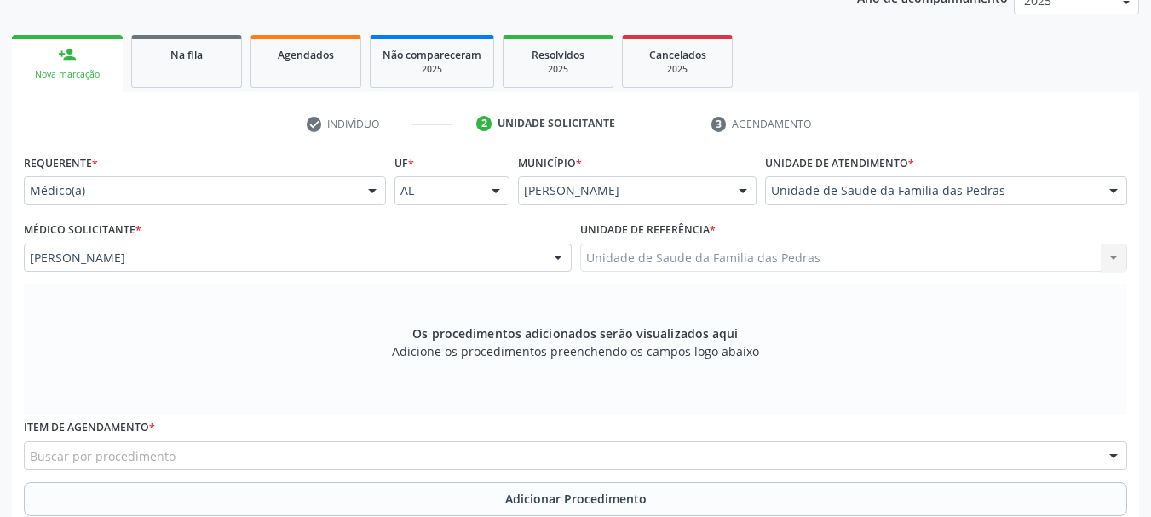
scroll to position [480, 0]
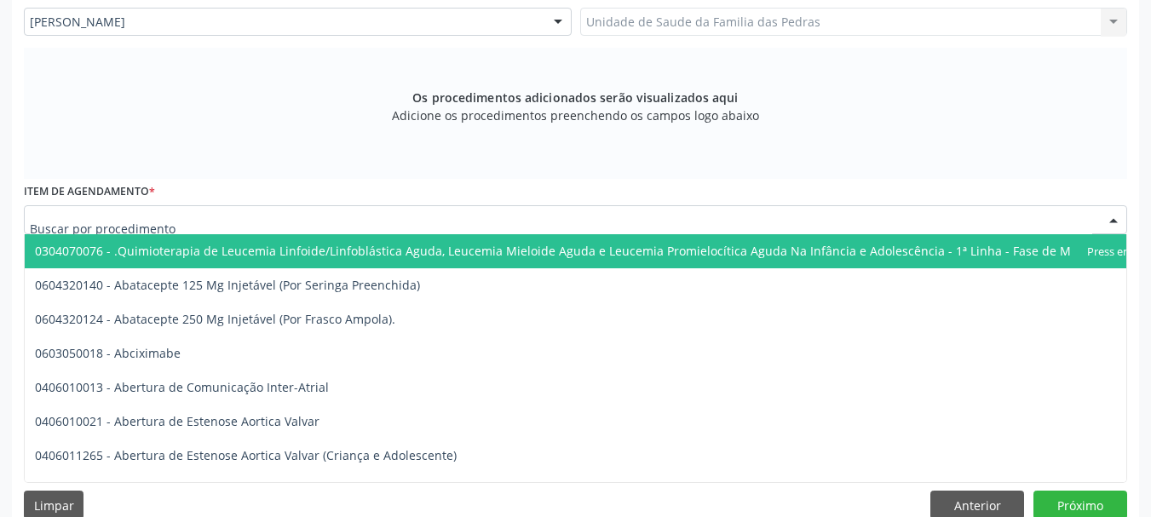
click at [470, 218] on div at bounding box center [576, 219] width 1104 height 29
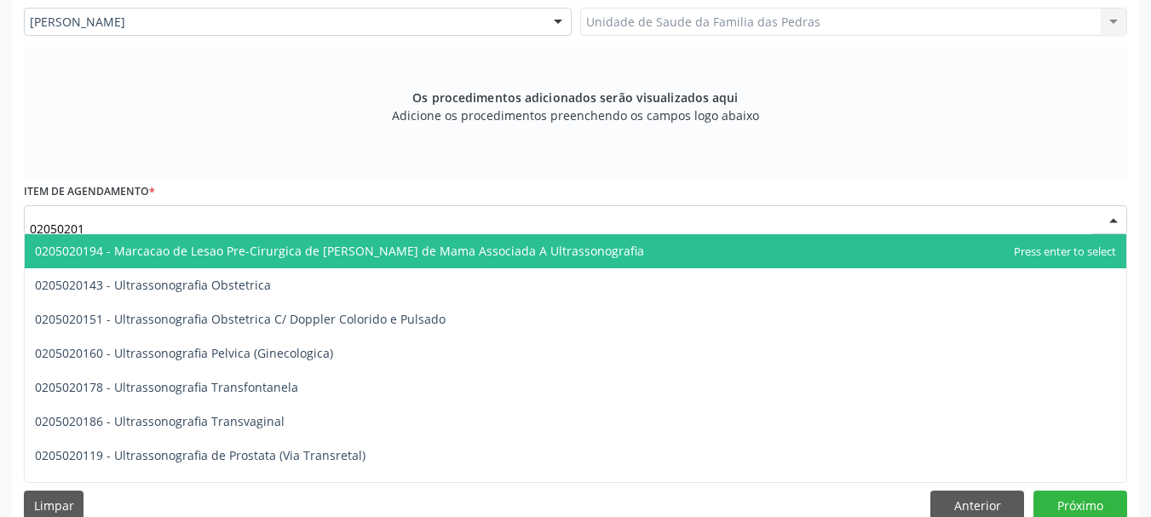
type input "020502018"
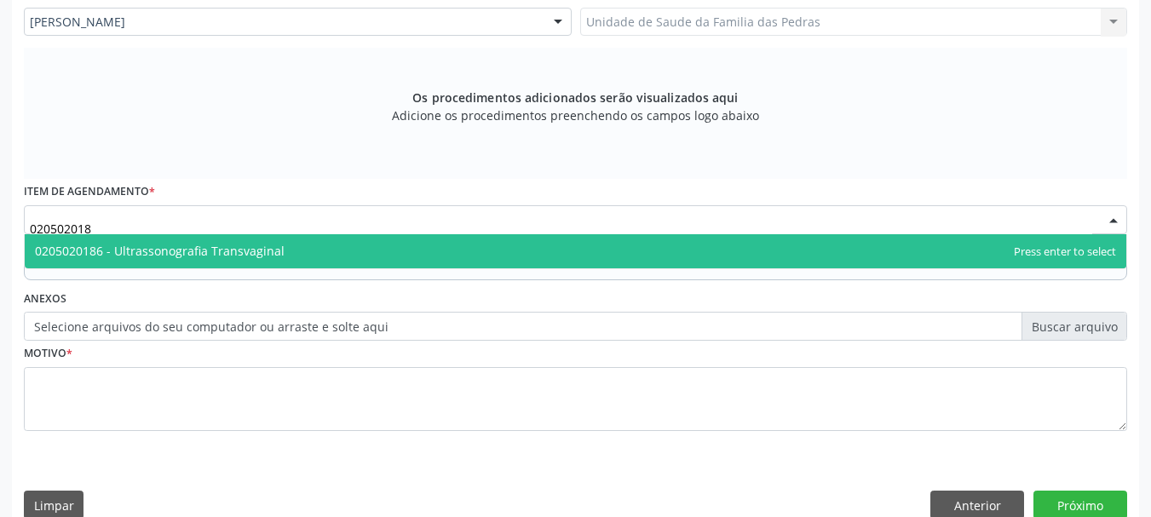
click at [442, 250] on span "0205020186 - Ultrassonografia Transvaginal" at bounding box center [576, 251] width 1102 height 34
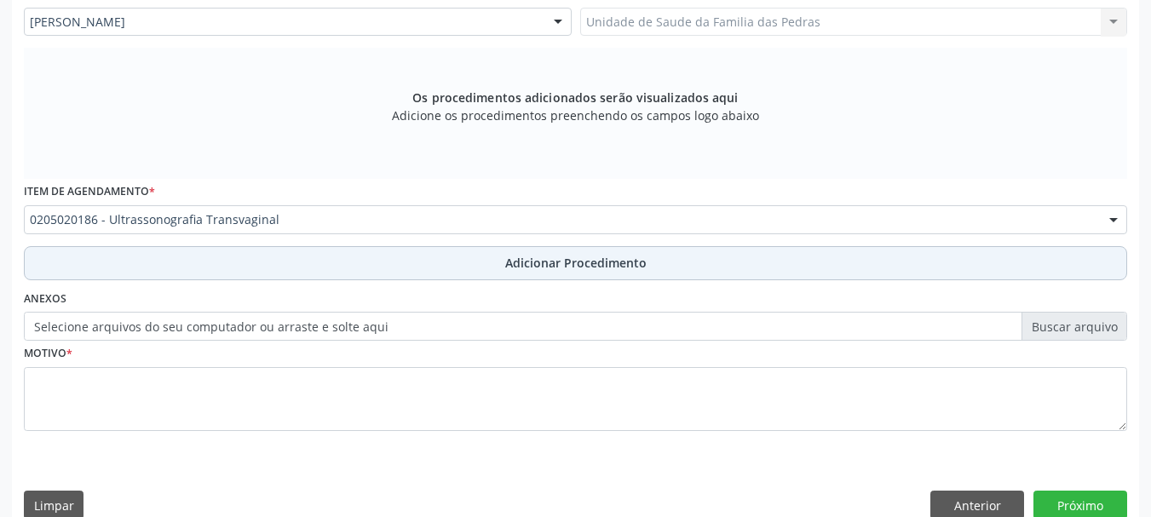
click at [423, 262] on button "Adicionar Procedimento" at bounding box center [576, 263] width 1104 height 34
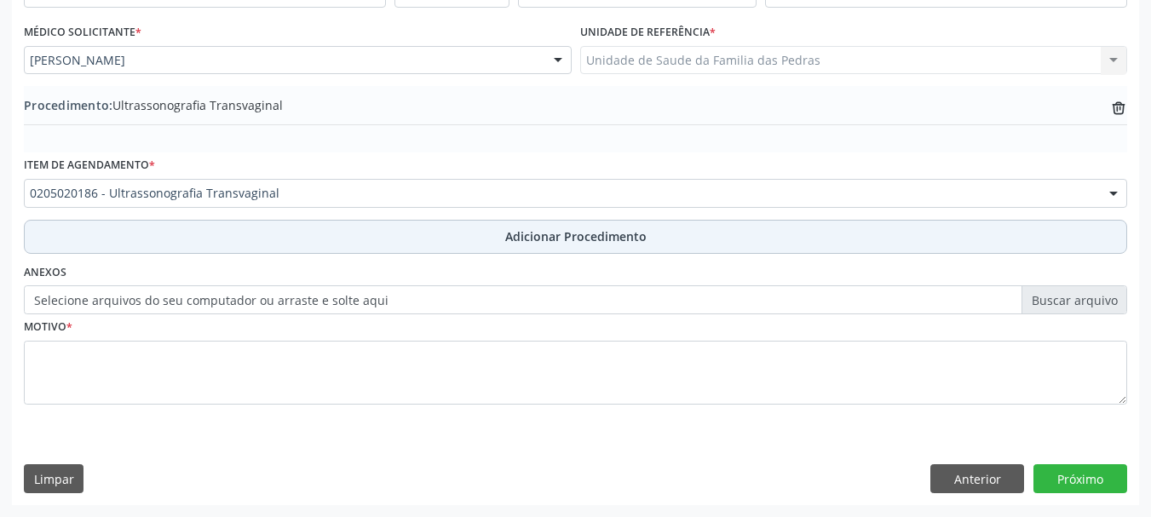
scroll to position [441, 0]
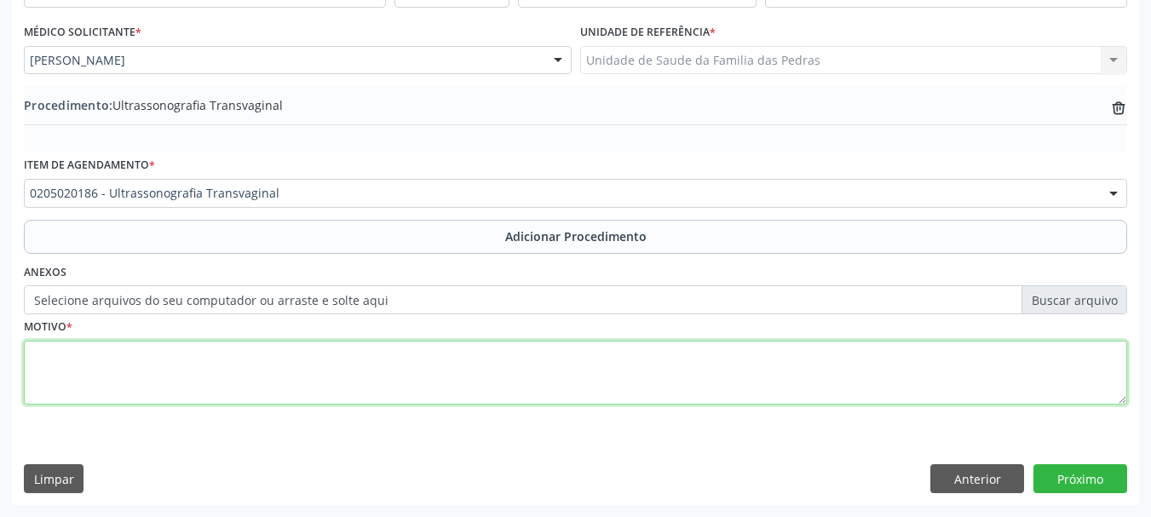
click at [380, 379] on textarea at bounding box center [576, 373] width 1104 height 65
type textarea "HISTORICO DE SANGRAMENTO VAGINAL E POLIPOS UTERINO"
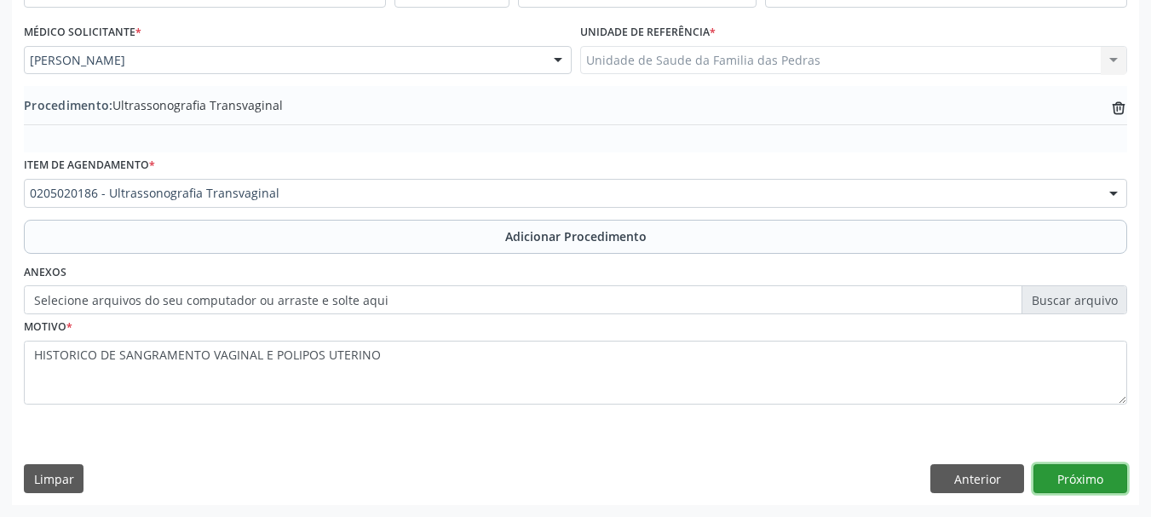
click at [1041, 465] on button "Próximo" at bounding box center [1081, 478] width 94 height 29
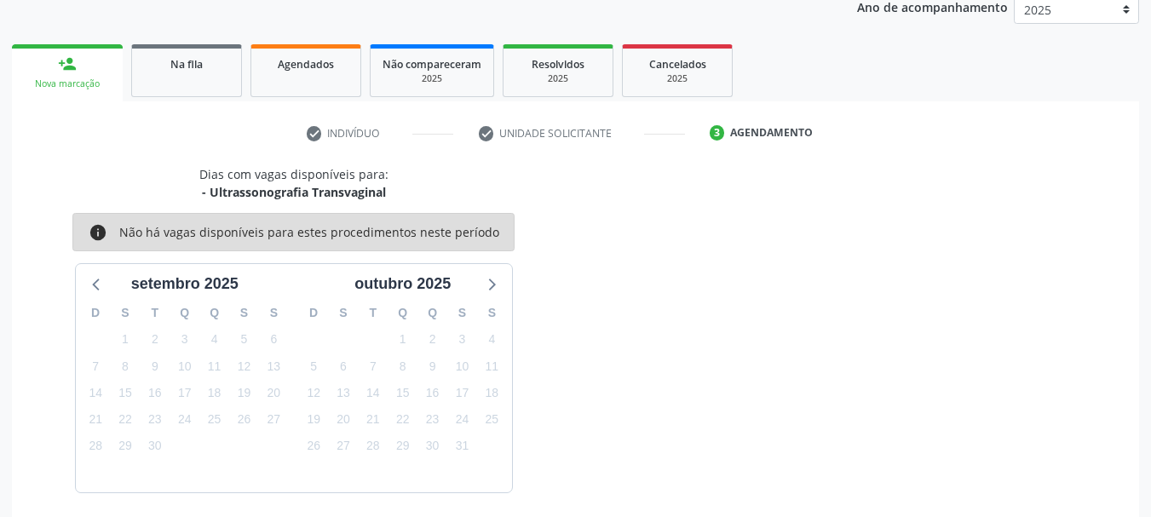
scroll to position [298, 0]
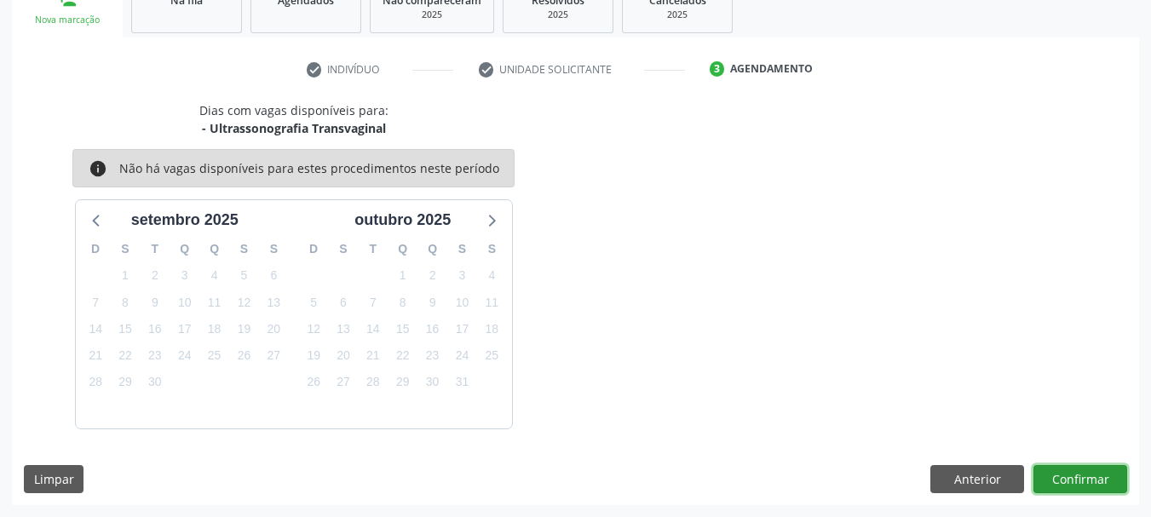
click at [1076, 485] on button "Confirmar" at bounding box center [1081, 479] width 94 height 29
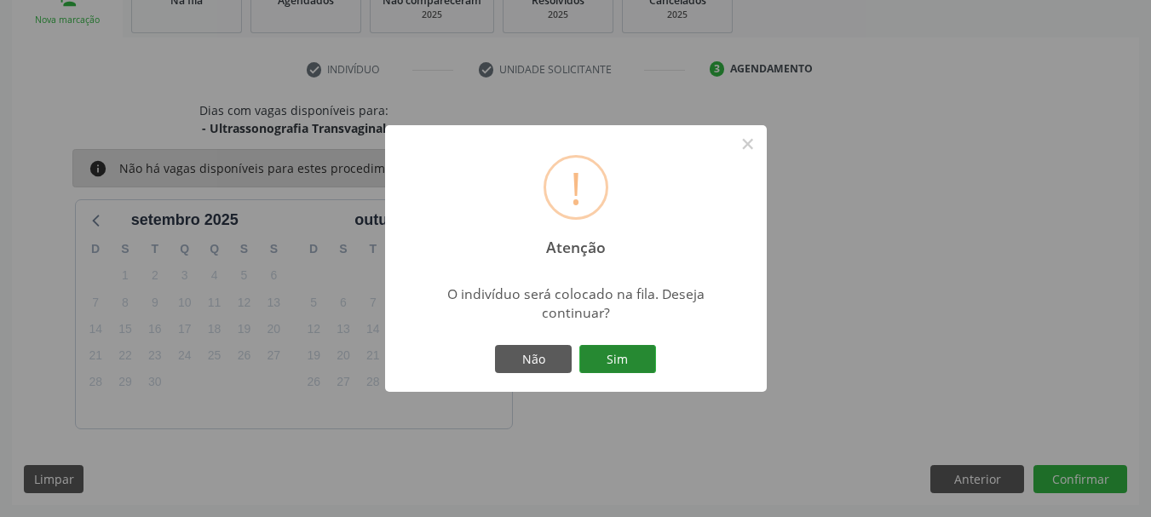
click at [611, 361] on button "Sim" at bounding box center [617, 359] width 77 height 29
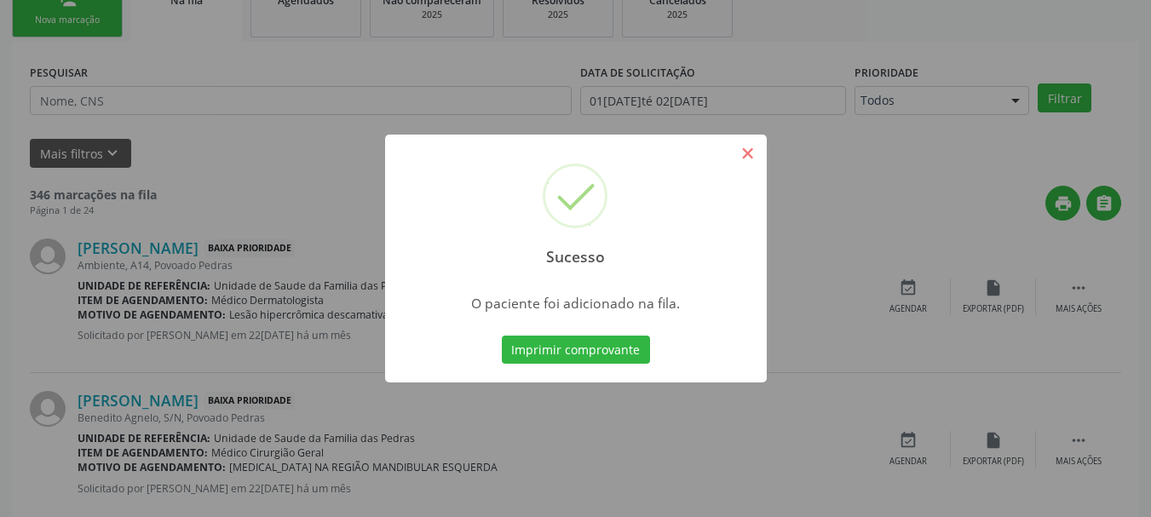
scroll to position [69, 0]
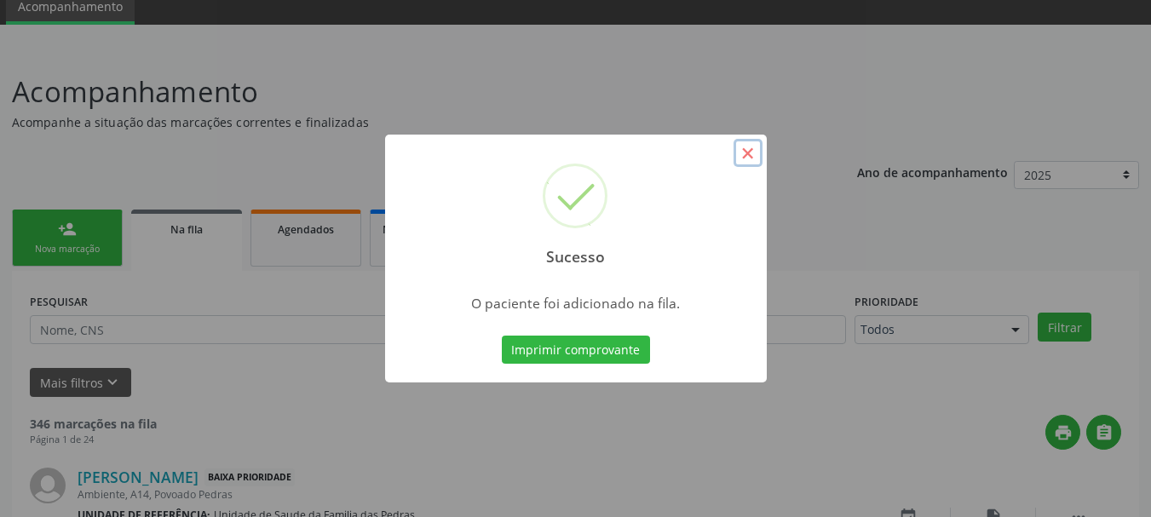
click at [746, 143] on button "×" at bounding box center [748, 153] width 29 height 29
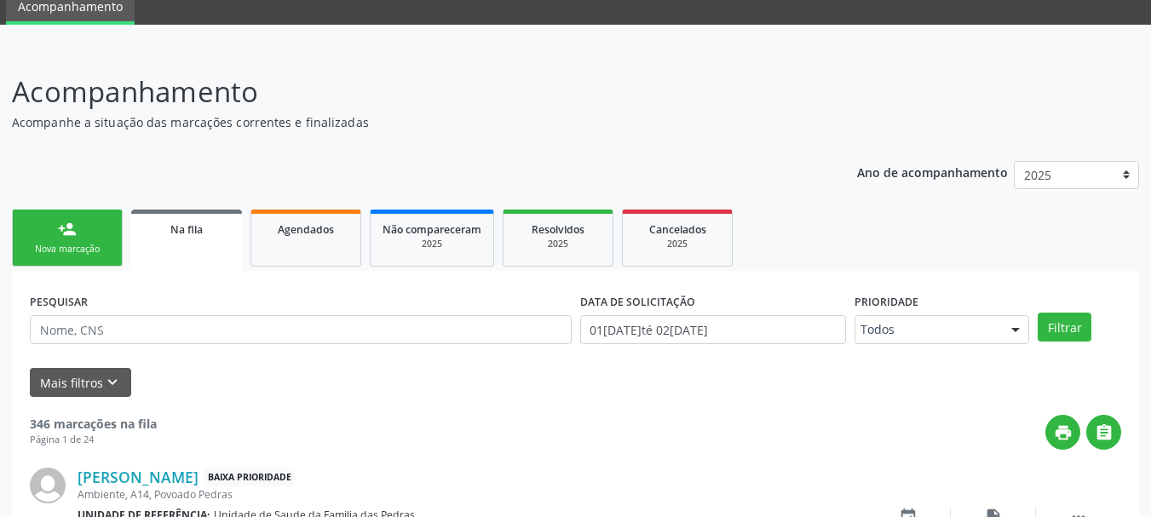
click at [77, 253] on div "Nova marcação" at bounding box center [67, 249] width 85 height 13
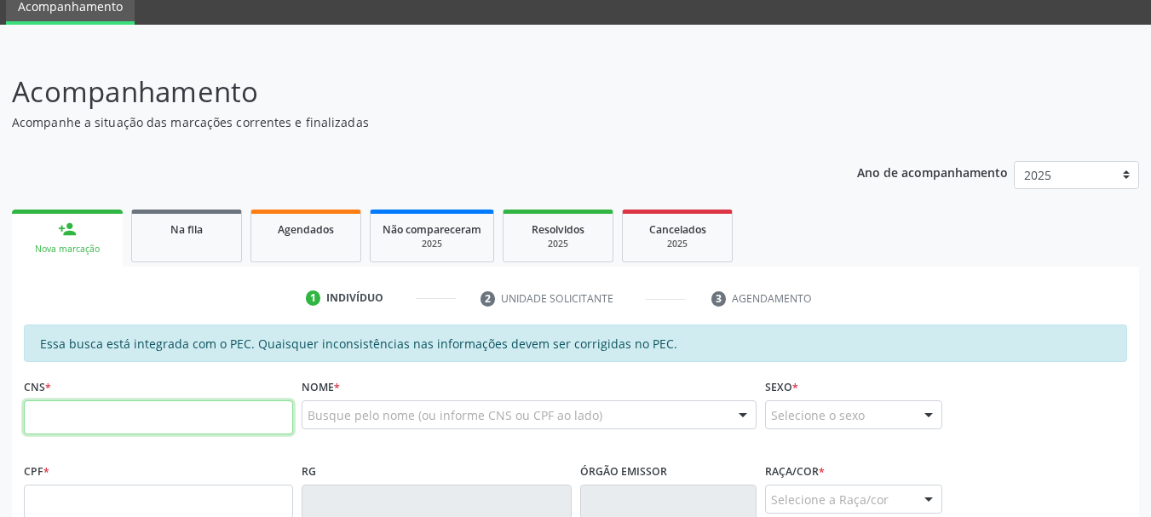
click at [210, 408] on input "text" at bounding box center [158, 418] width 269 height 34
type input "700 8099 6972 0489"
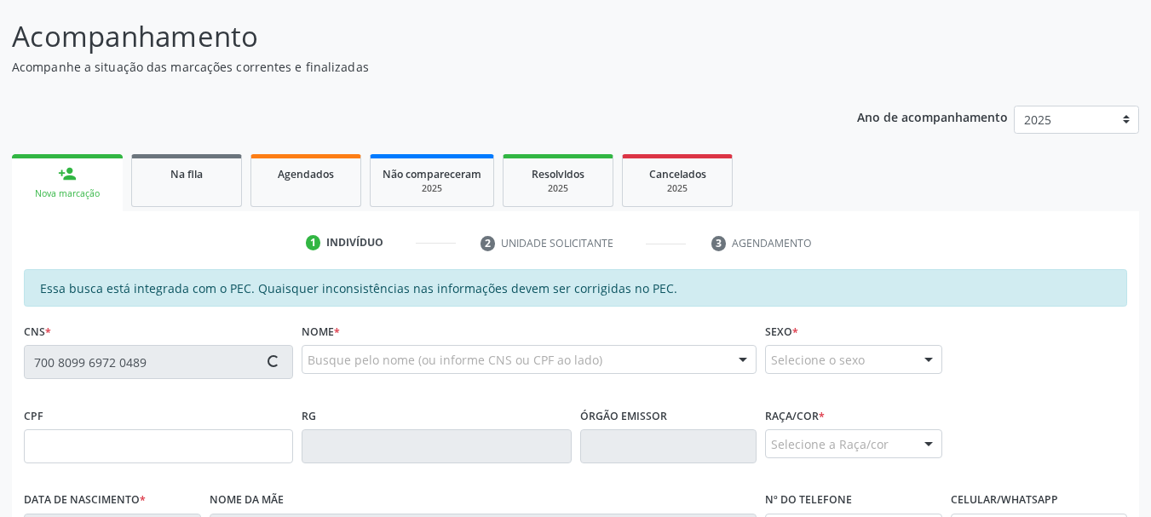
scroll to position [154, 0]
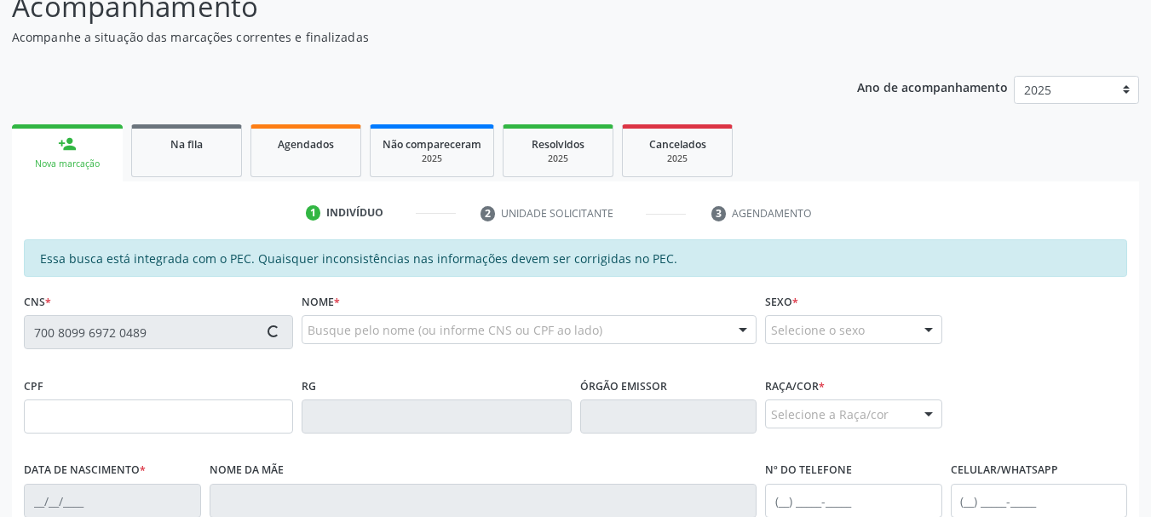
type input "943.876.728-20"
type input "05[DATE]"
type input "[PERSON_NAME]"
type input "[PHONE_NUMBER]"
type input "196"
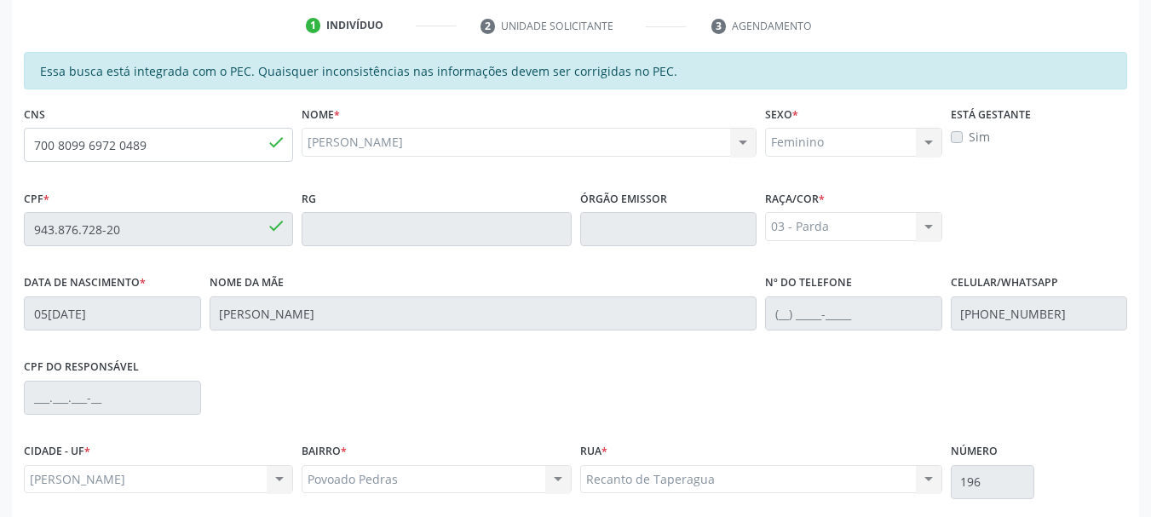
scroll to position [480, 0]
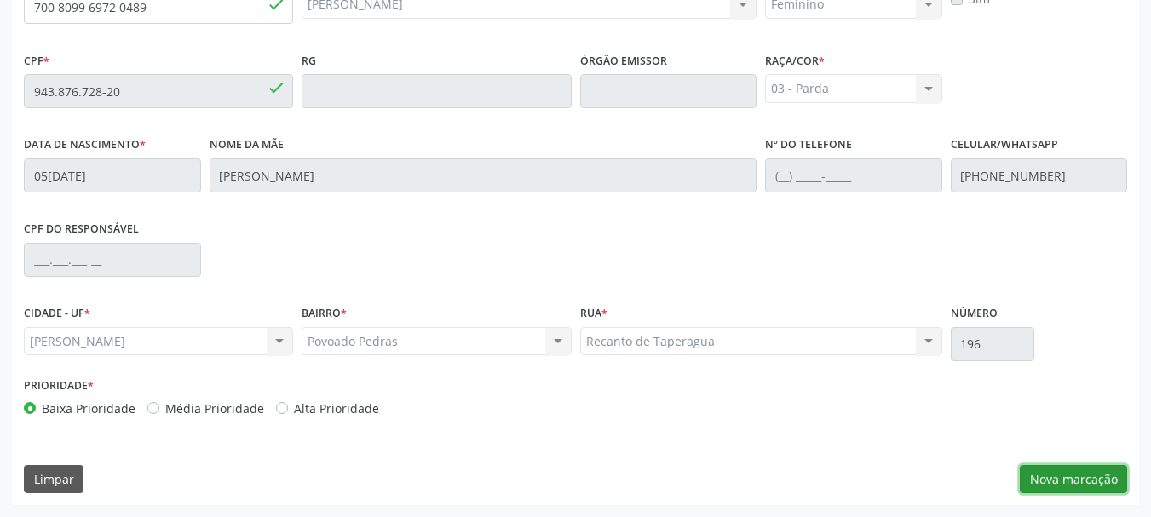
click at [1084, 474] on button "Nova marcação" at bounding box center [1073, 479] width 107 height 29
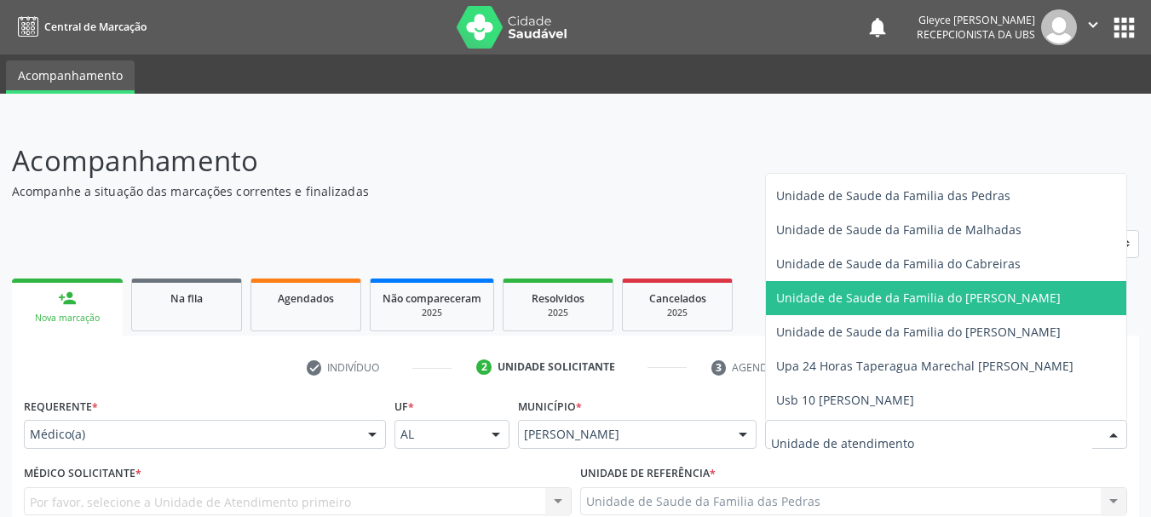
scroll to position [1283, 0]
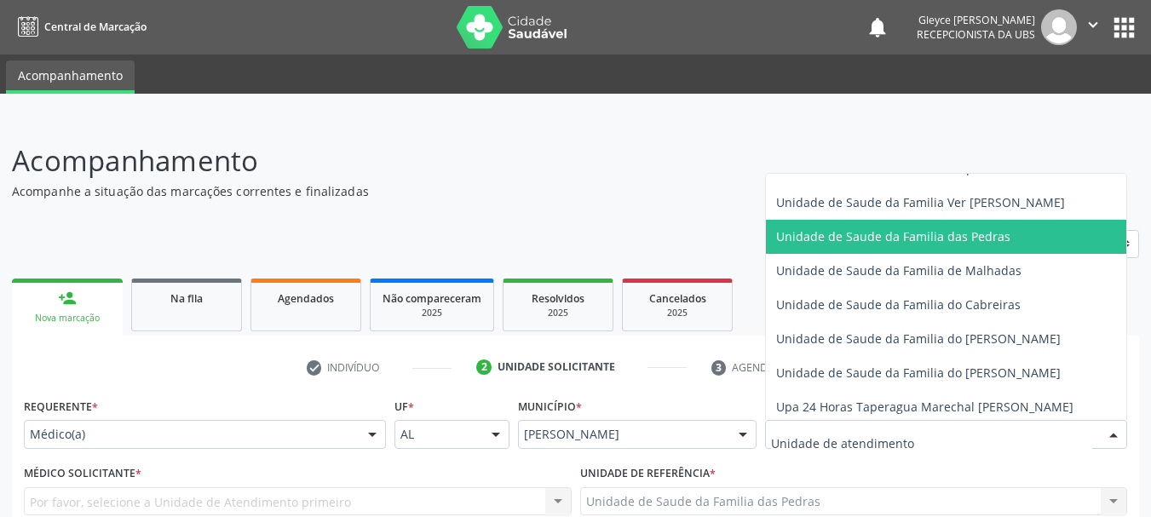
click at [857, 237] on span "Unidade de Saude da Familia das Pedras" at bounding box center [893, 236] width 234 height 16
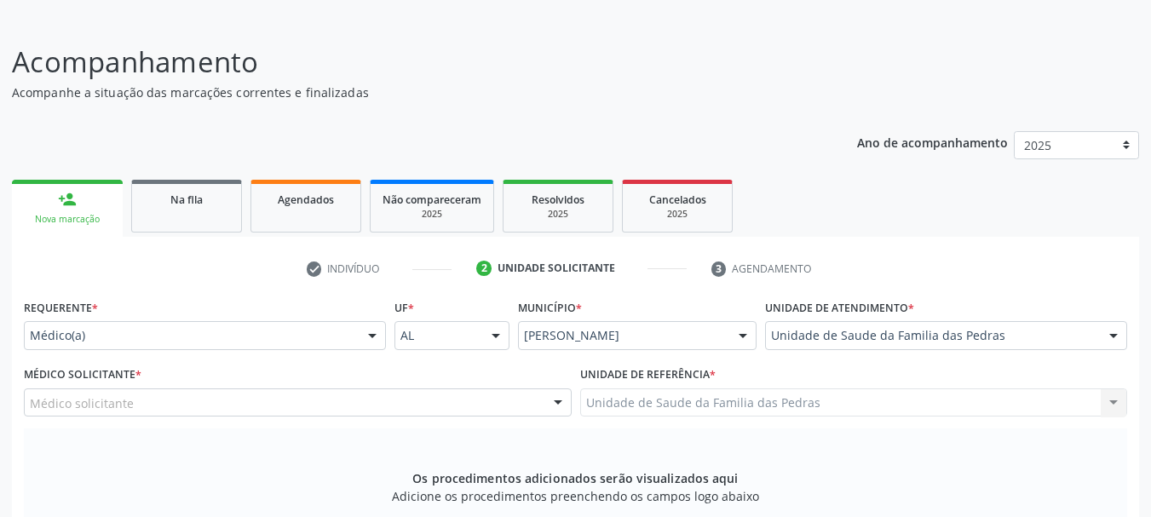
scroll to position [256, 0]
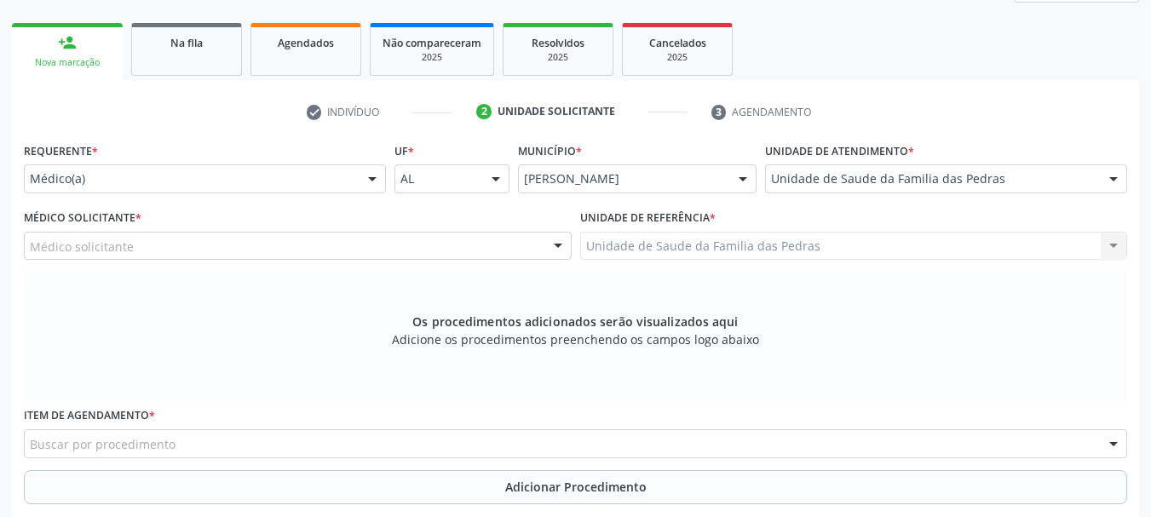
click at [540, 249] on div "Médico solicitante" at bounding box center [298, 246] width 548 height 29
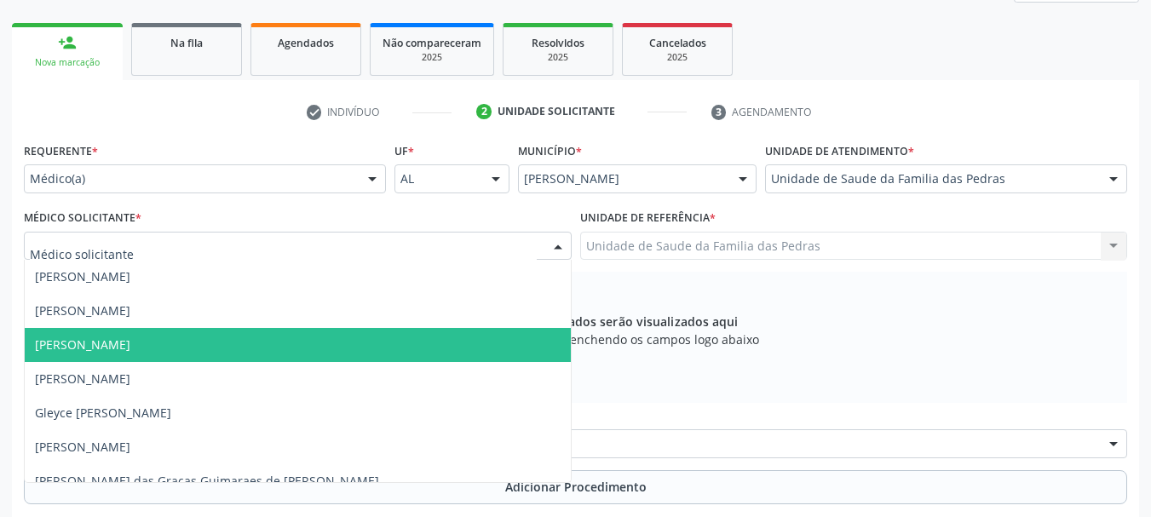
click at [358, 349] on span "[PERSON_NAME]" at bounding box center [298, 345] width 546 height 34
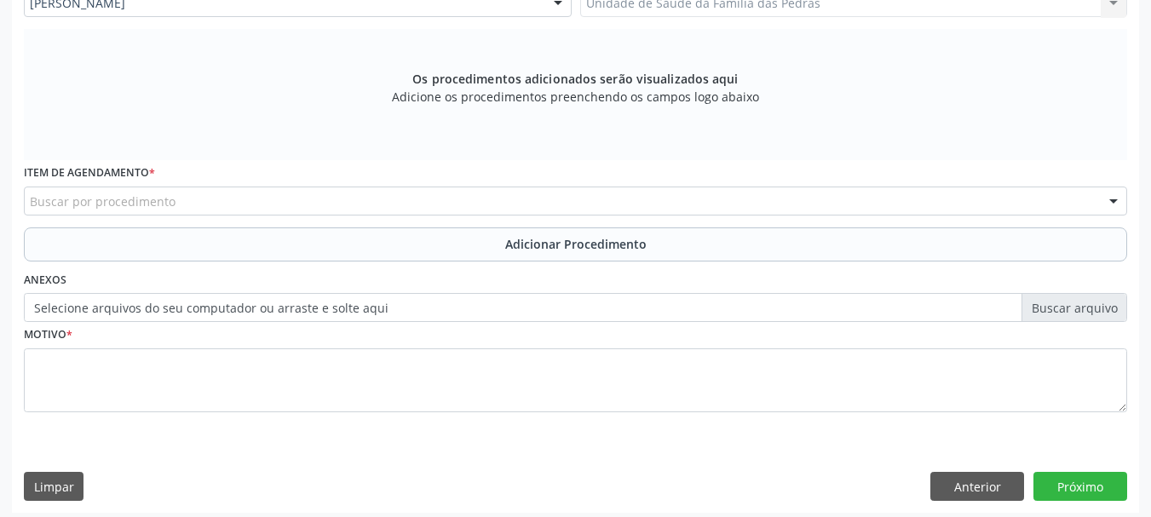
scroll to position [506, 0]
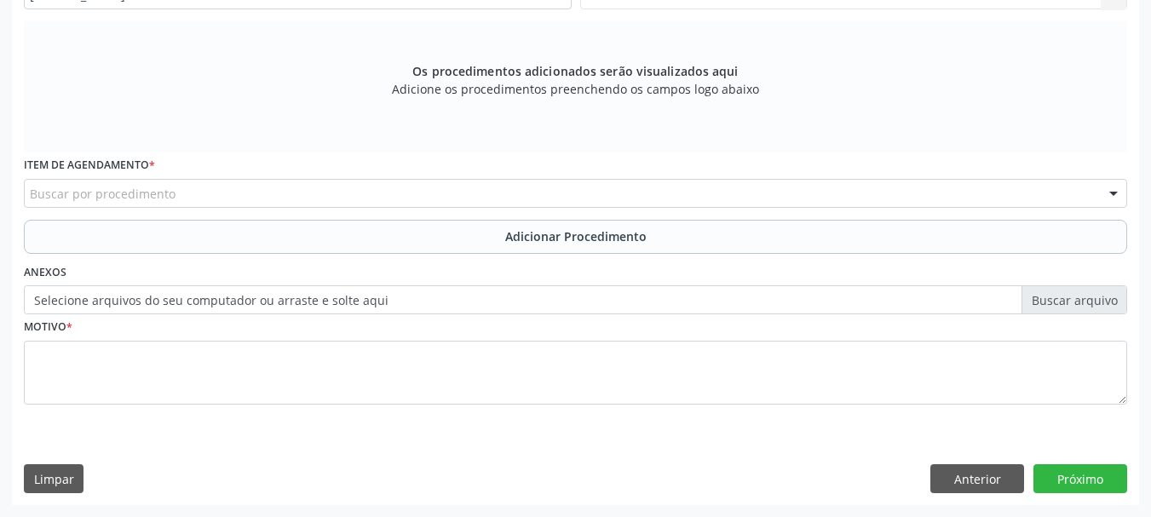
click at [323, 193] on div "Buscar por procedimento" at bounding box center [576, 193] width 1104 height 29
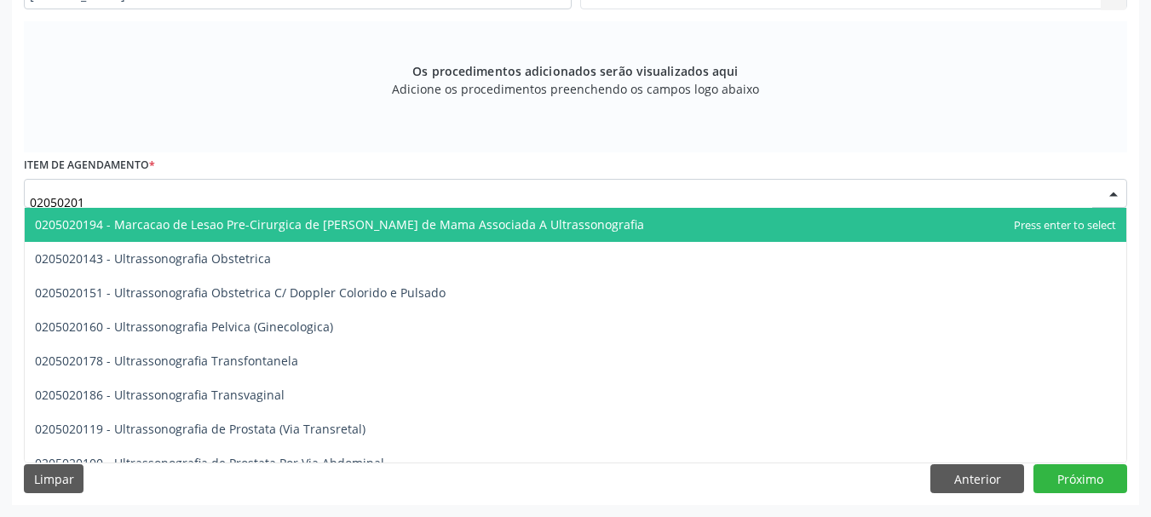
type input "020502016"
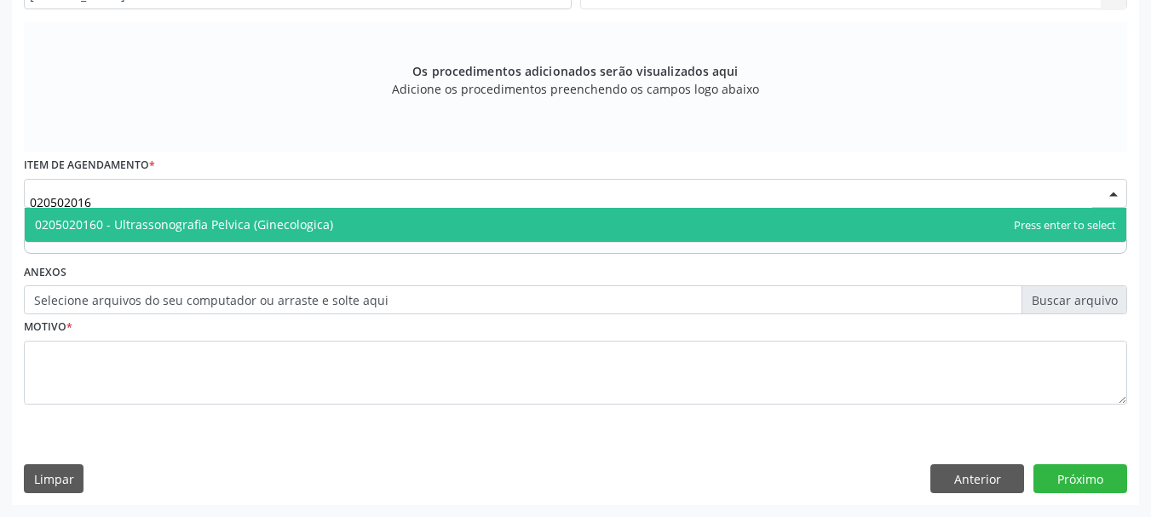
click at [326, 221] on span "0205020160 - Ultrassonografia Pelvica (Ginecologica)" at bounding box center [184, 224] width 298 height 16
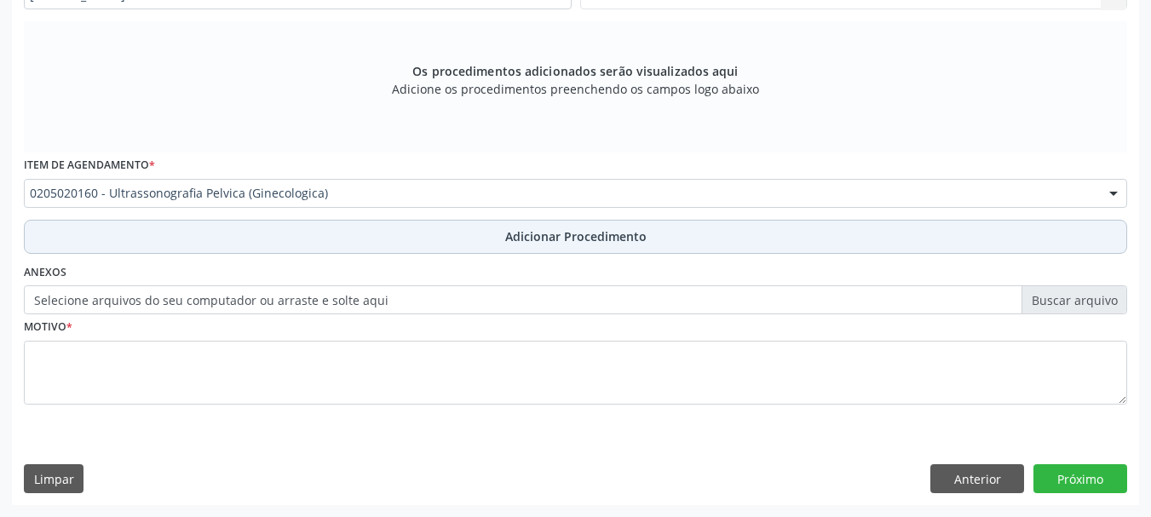
click at [320, 247] on button "Adicionar Procedimento" at bounding box center [576, 237] width 1104 height 34
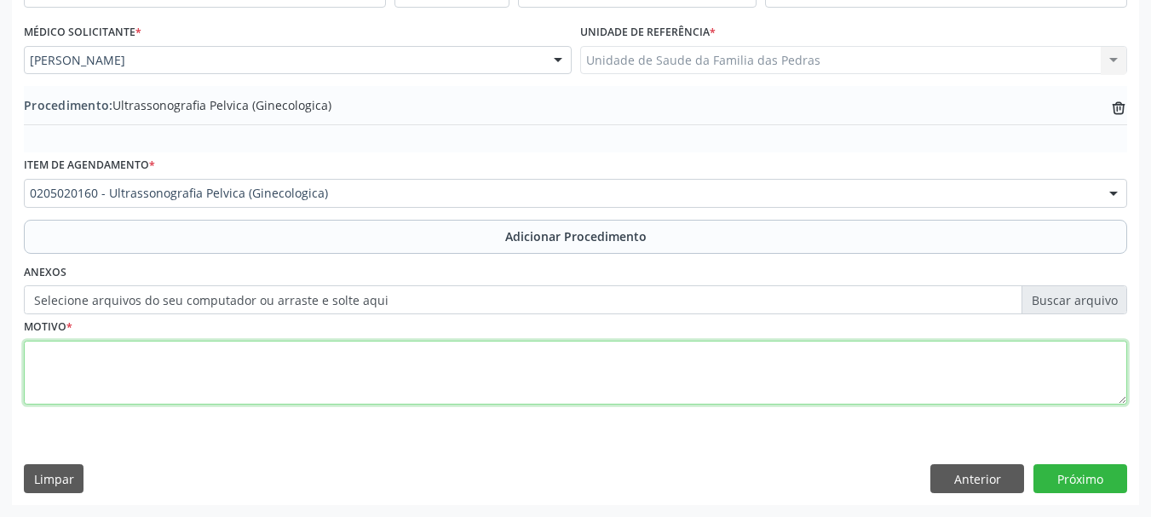
click at [293, 368] on textarea at bounding box center [576, 373] width 1104 height 65
type textarea "SANGRAMNETO VAGINAL UTERINO E POLIPOS UTERINO"
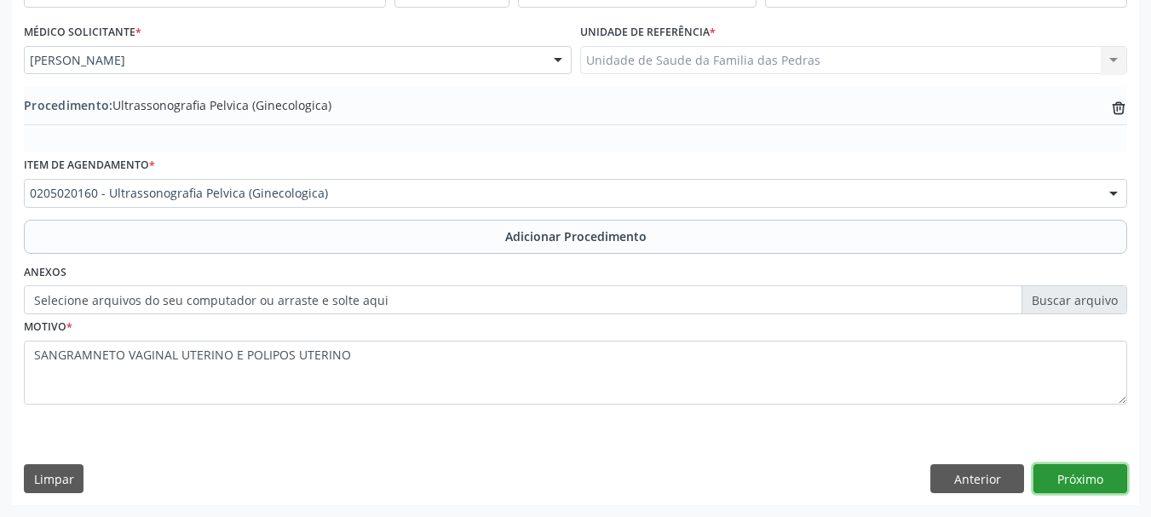
click at [1089, 484] on button "Próximo" at bounding box center [1081, 478] width 94 height 29
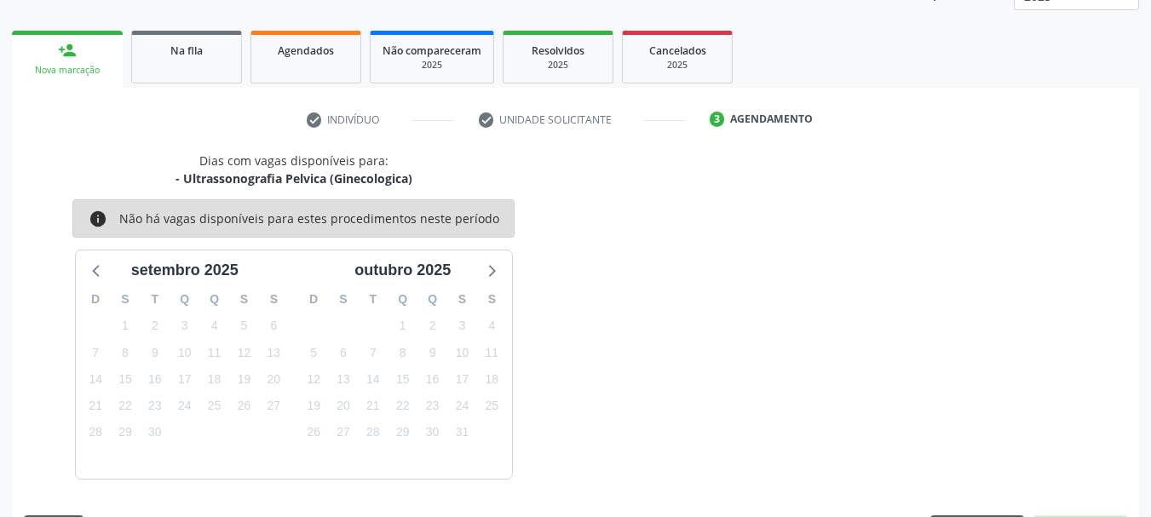
scroll to position [298, 0]
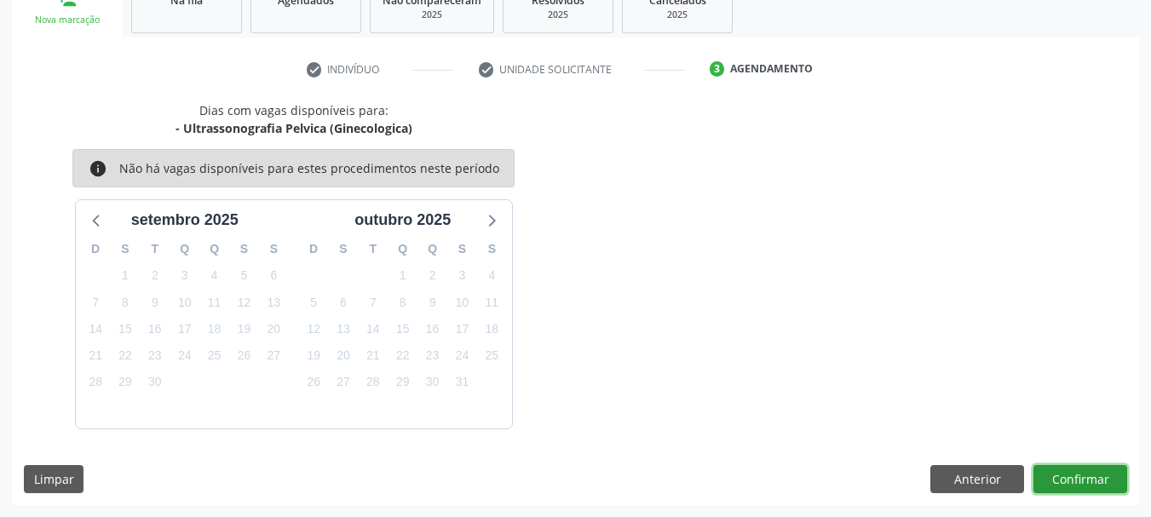
click at [1089, 484] on button "Confirmar" at bounding box center [1081, 479] width 94 height 29
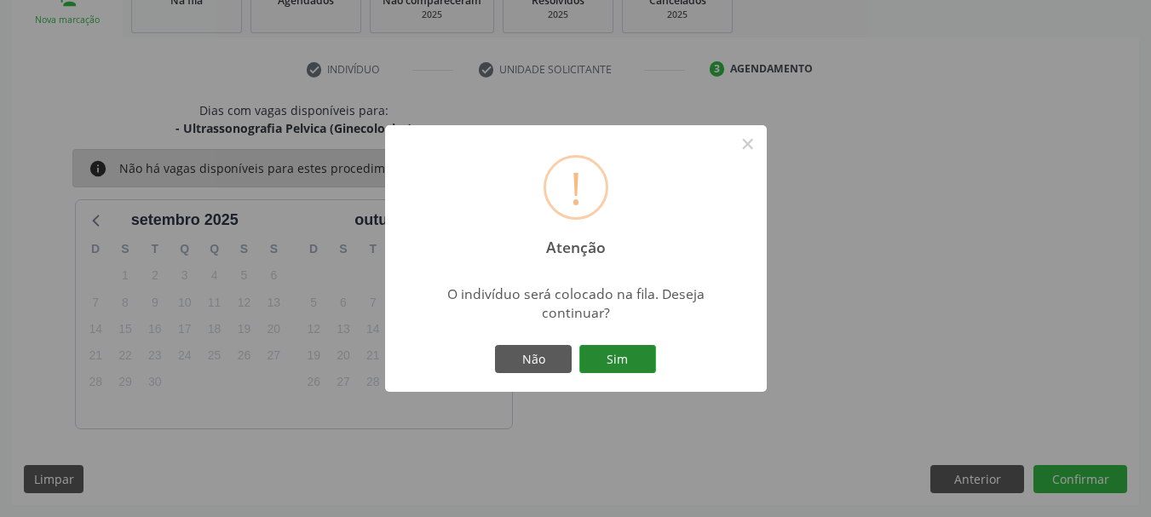
click at [648, 364] on button "Sim" at bounding box center [617, 359] width 77 height 29
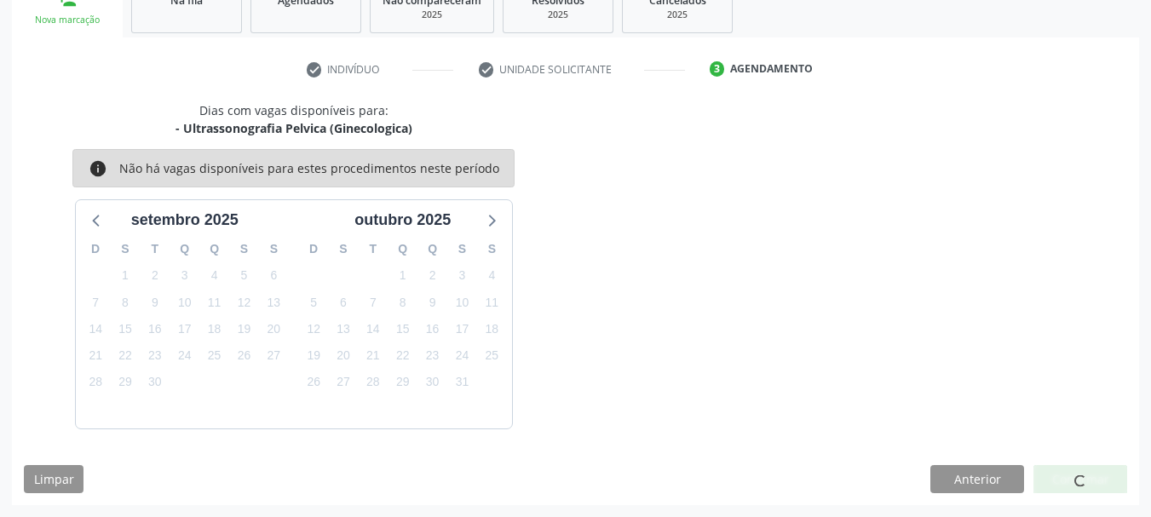
scroll to position [69, 0]
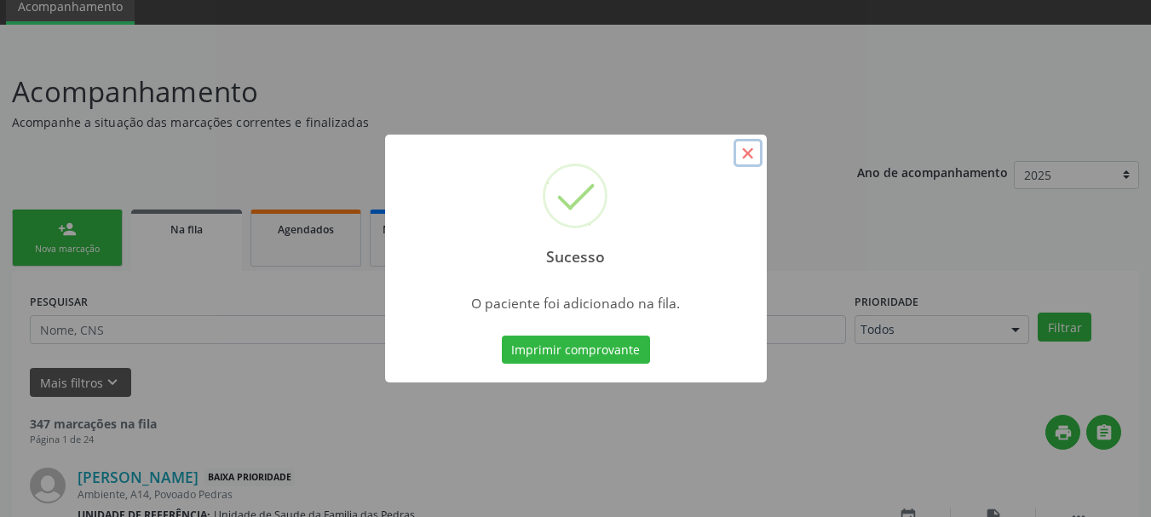
click at [751, 148] on button "×" at bounding box center [748, 153] width 29 height 29
